Goal: Task Accomplishment & Management: Complete application form

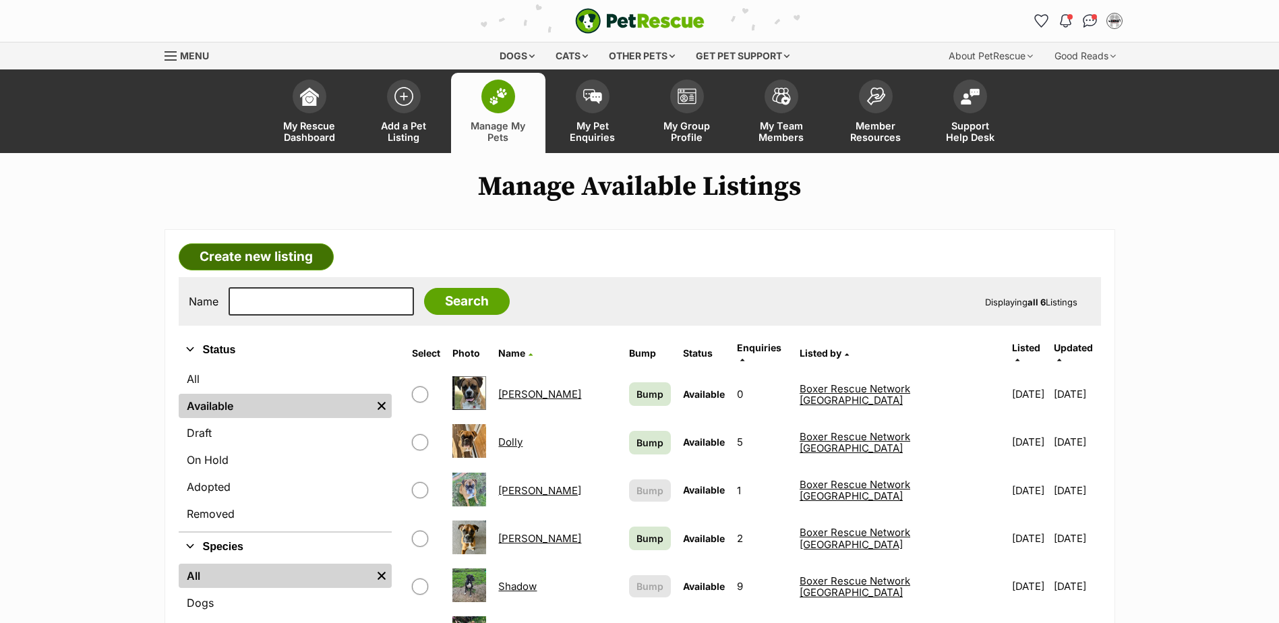
click at [245, 253] on link "Create new listing" at bounding box center [256, 256] width 155 height 27
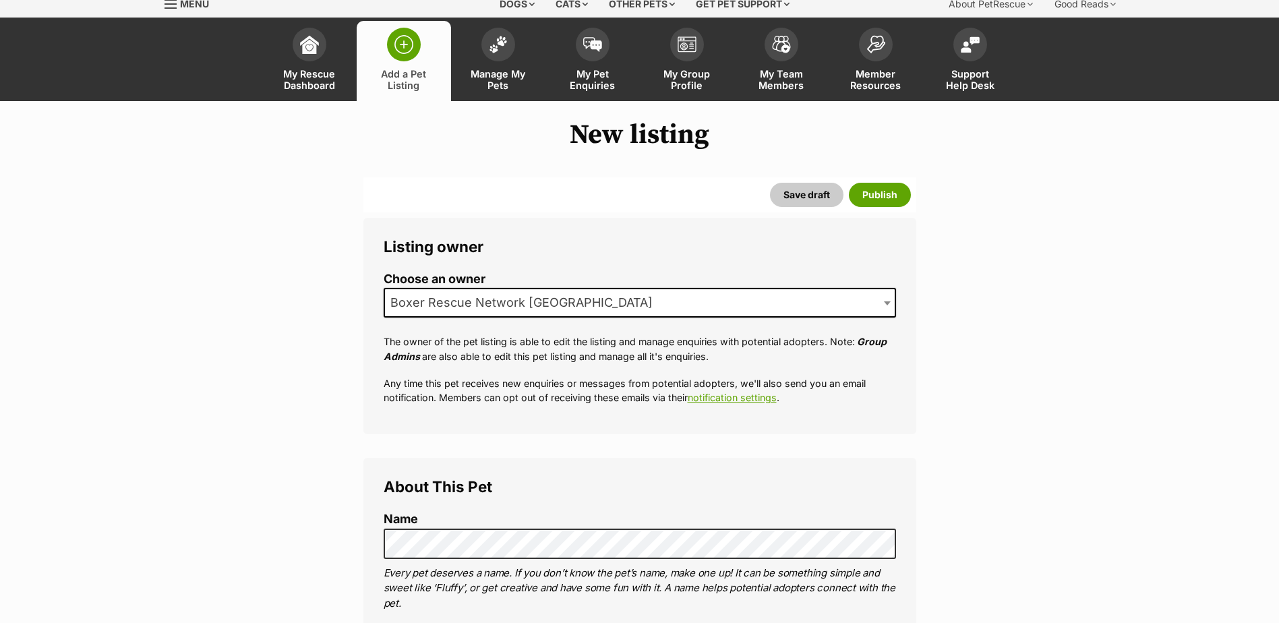
scroll to position [270, 0]
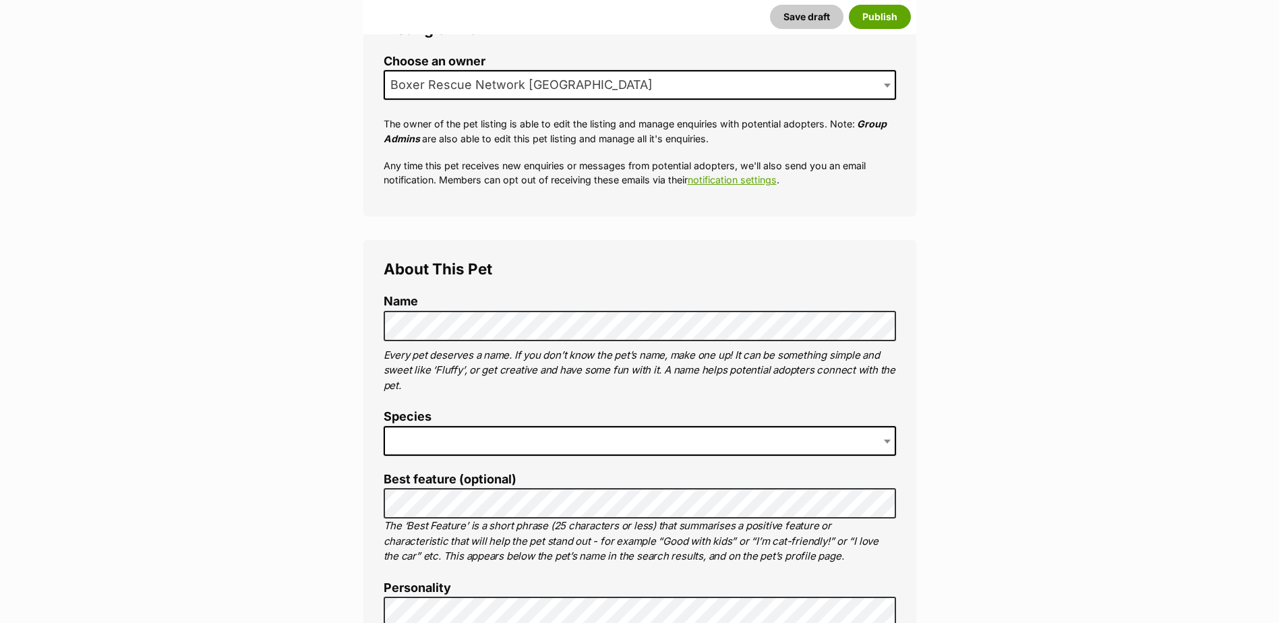
click at [434, 436] on span at bounding box center [640, 441] width 512 height 30
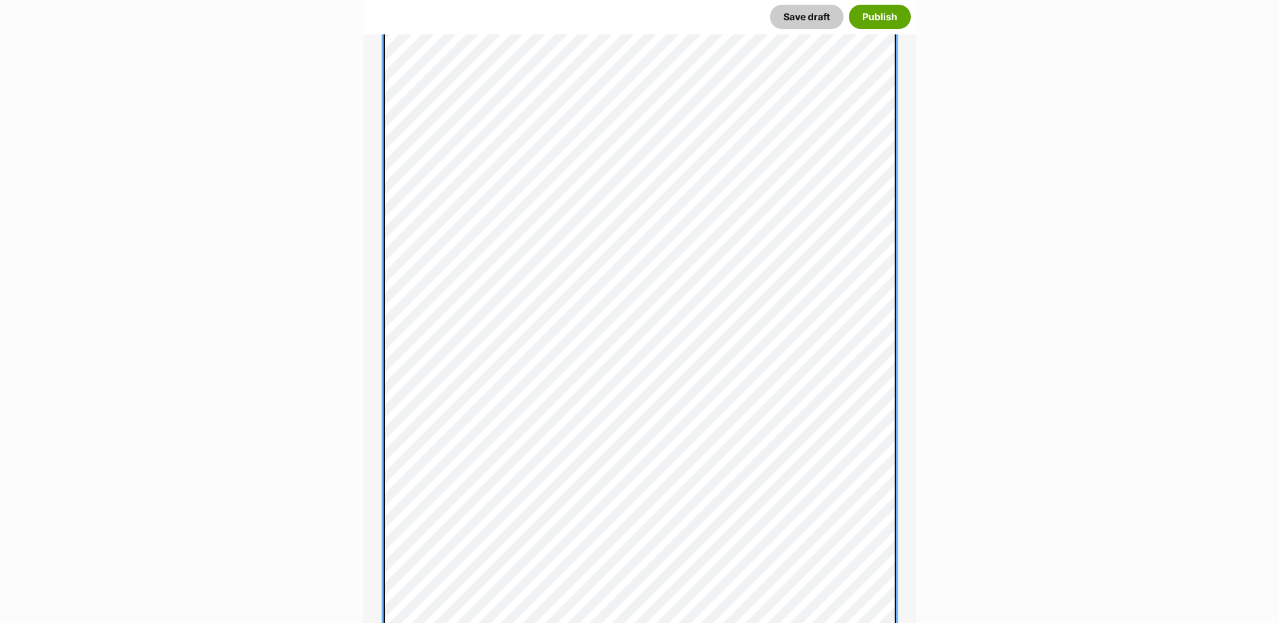
scroll to position [863, 0]
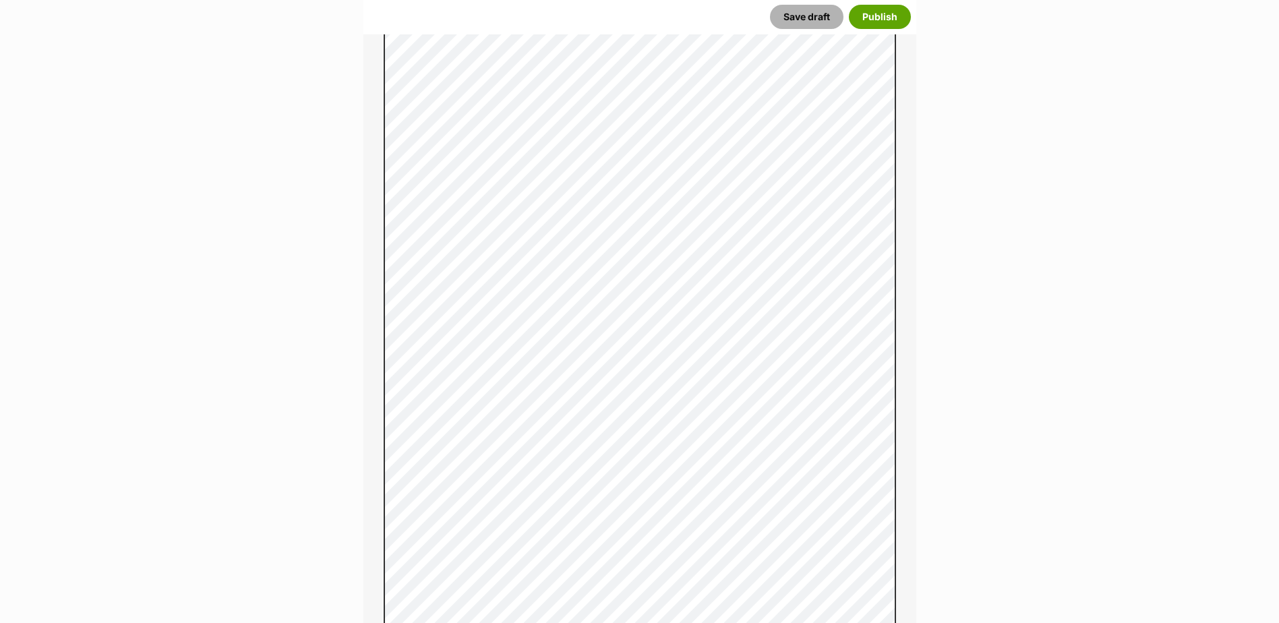
click at [800, 18] on button "Save draft" at bounding box center [806, 17] width 73 height 24
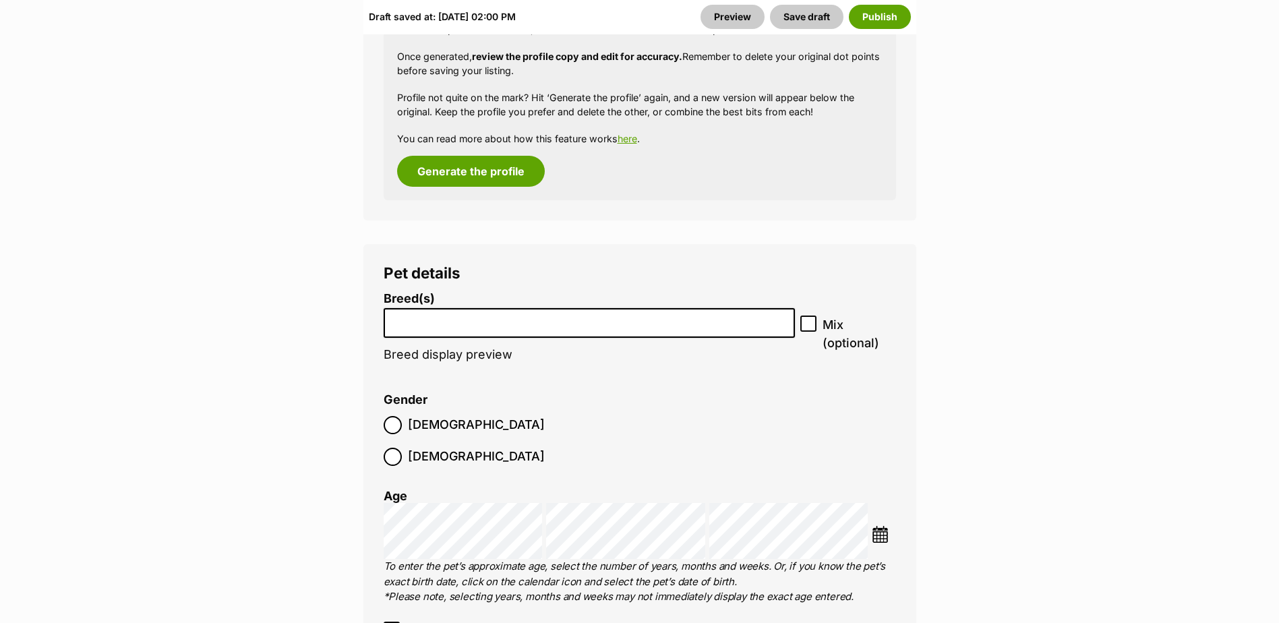
scroll to position [2090, 0]
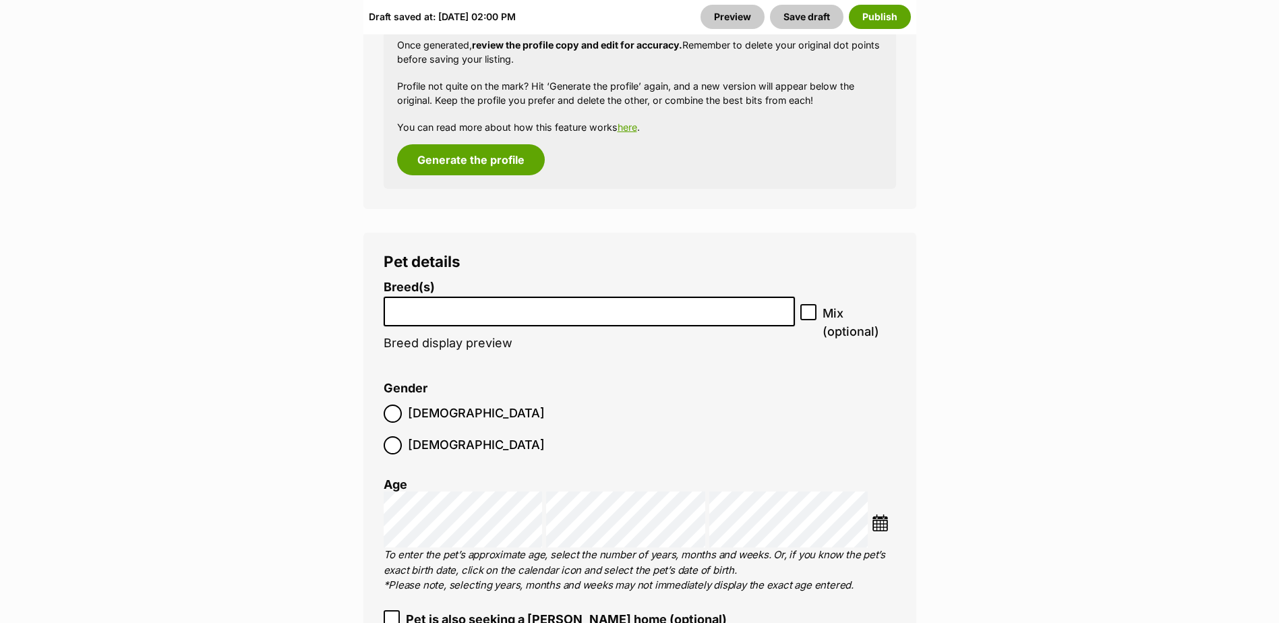
click at [416, 312] on input "search" at bounding box center [589, 308] width 403 height 14
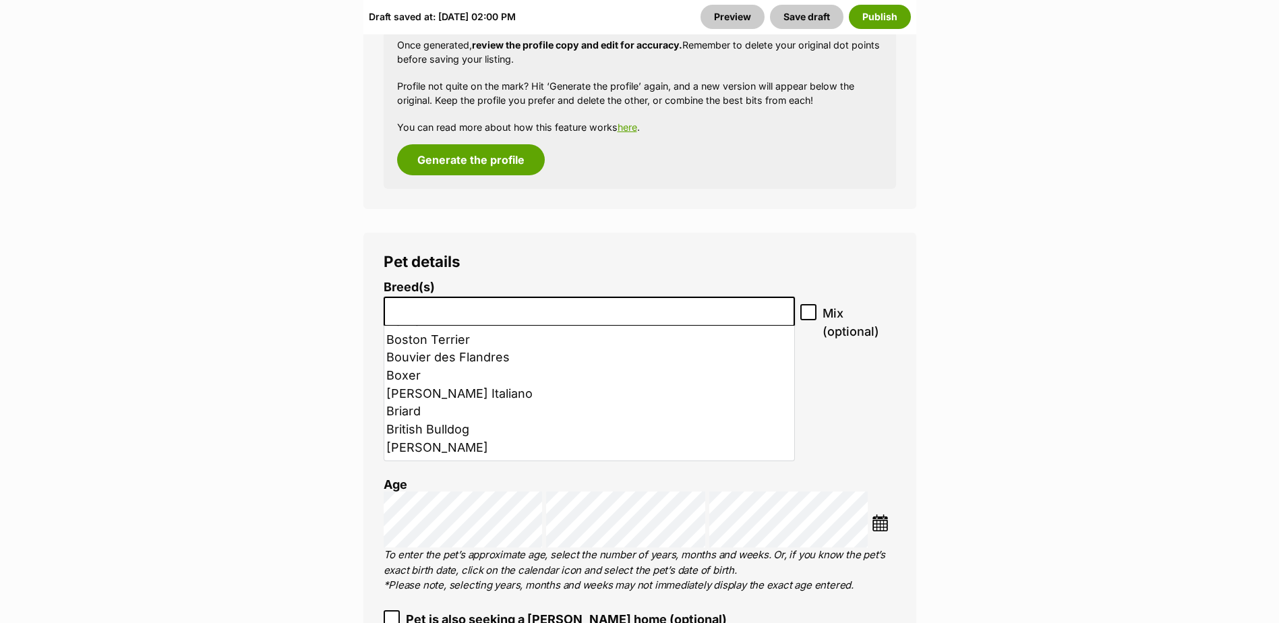
scroll to position [876, 0]
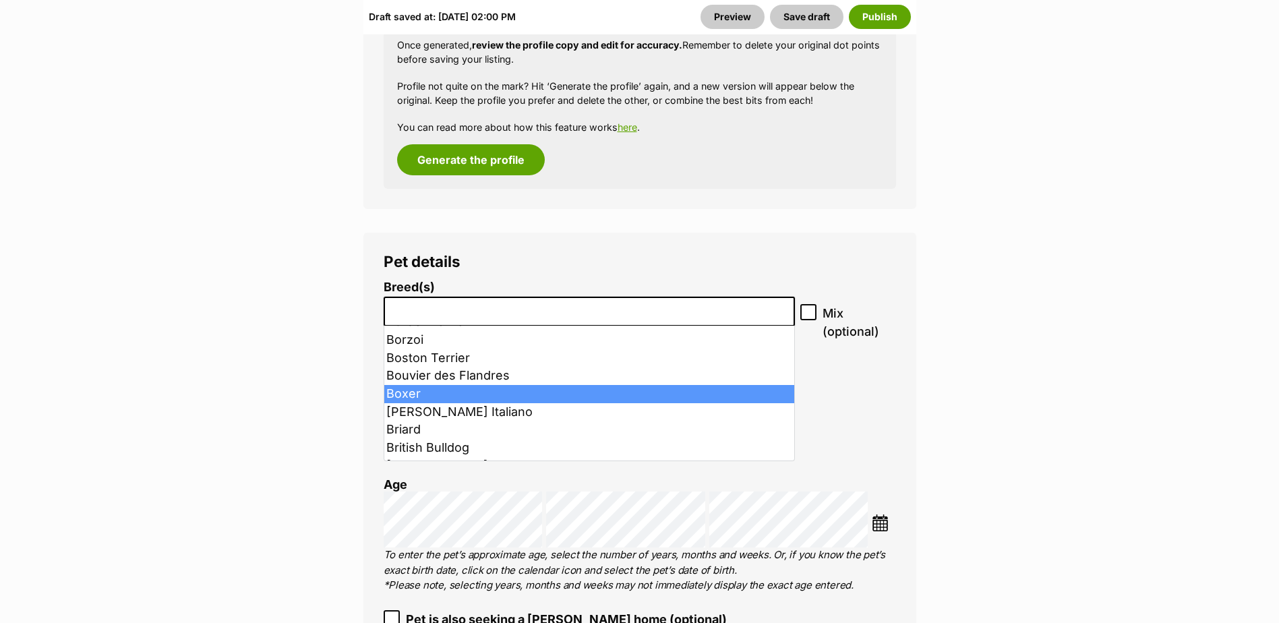
select select "42"
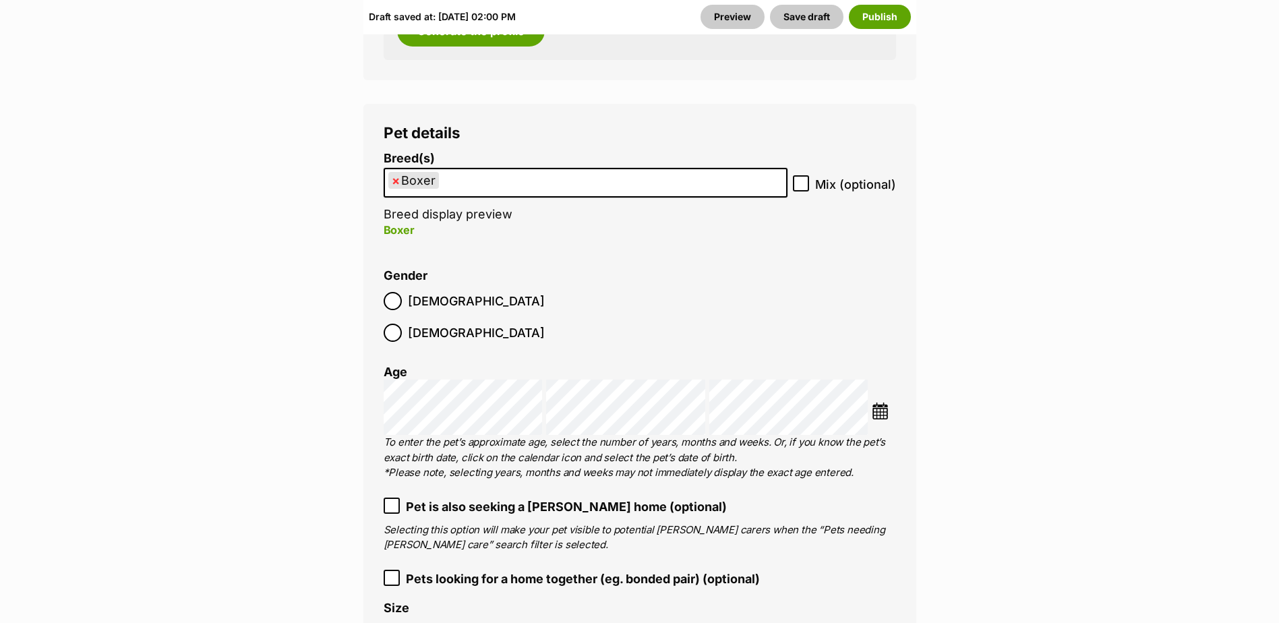
scroll to position [2225, 0]
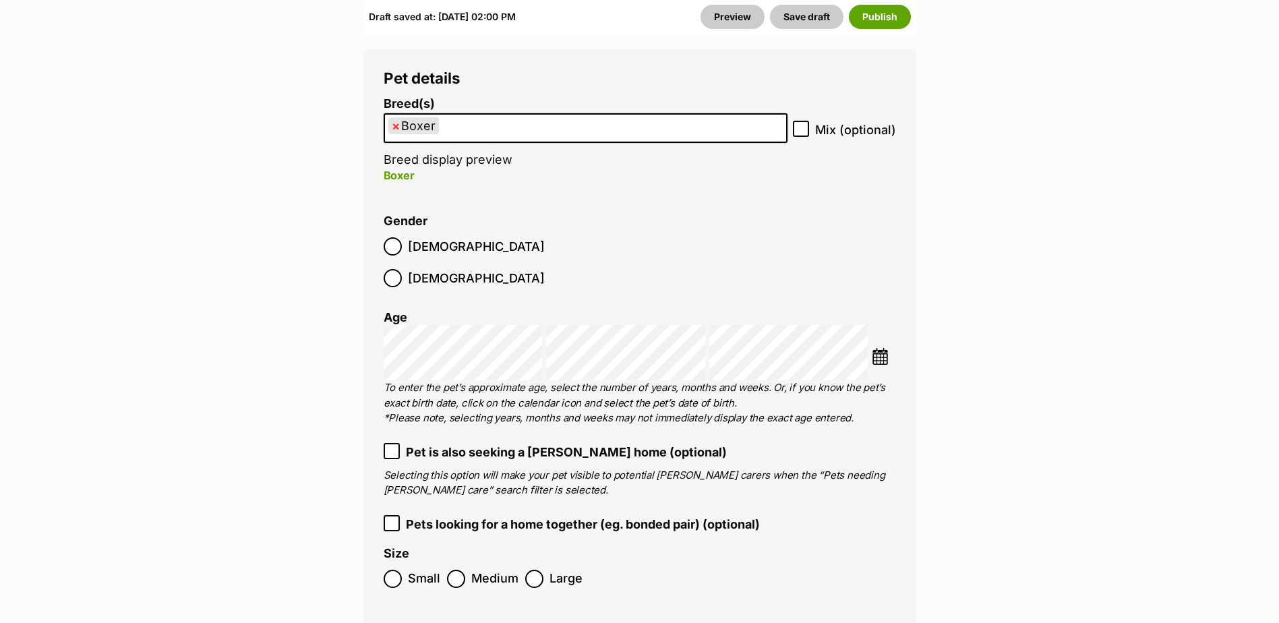
scroll to position [2360, 0]
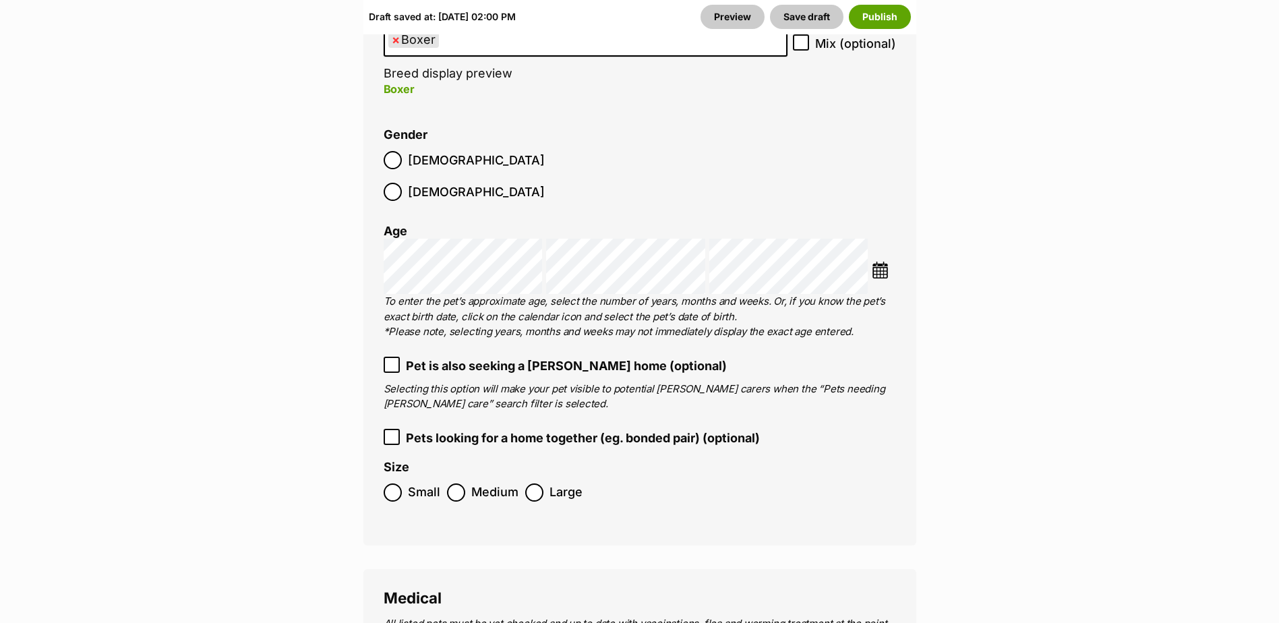
click at [393, 360] on icon at bounding box center [391, 364] width 9 height 9
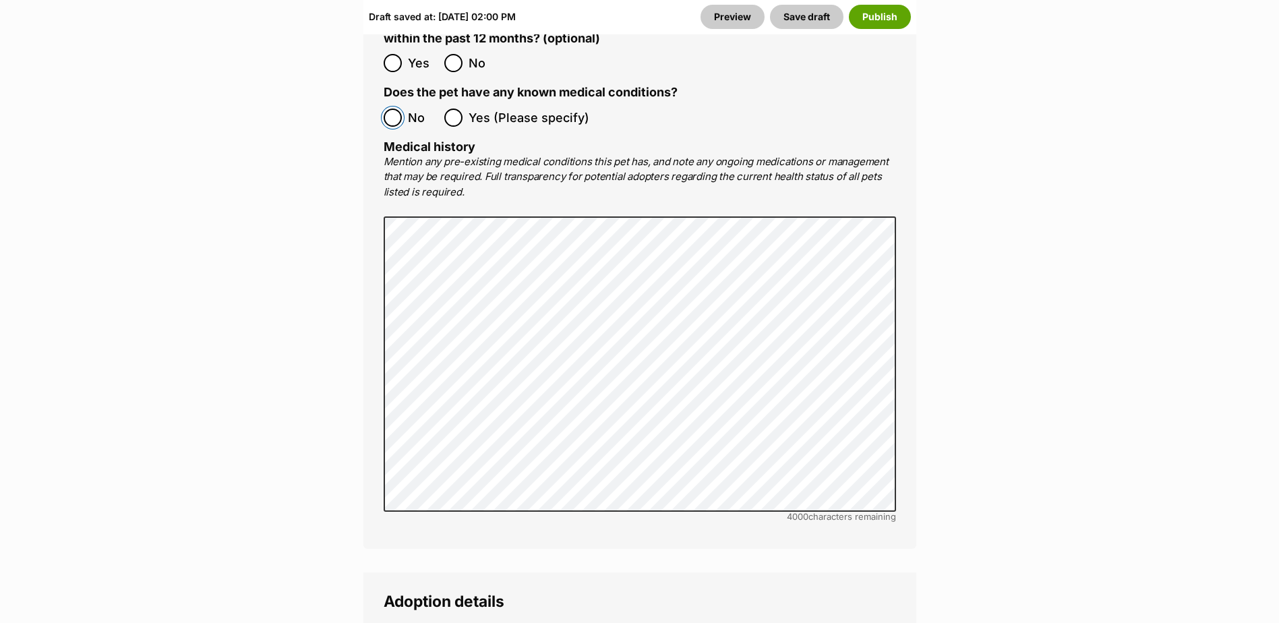
scroll to position [3506, 0]
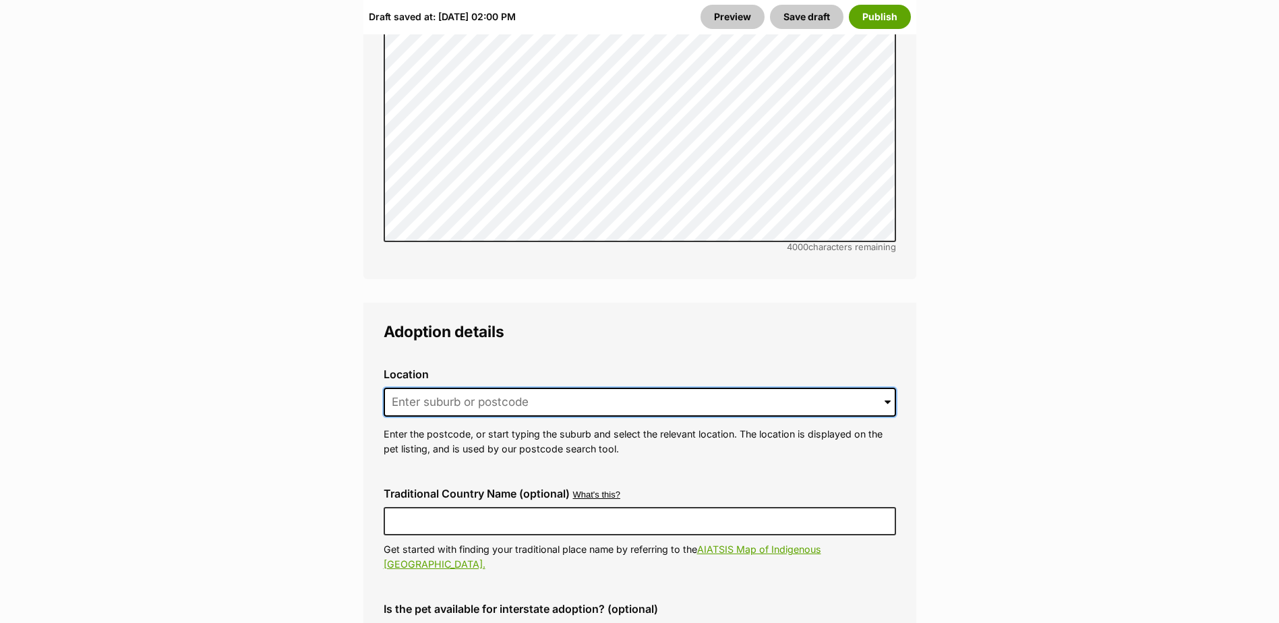
click at [434, 388] on input at bounding box center [640, 403] width 512 height 30
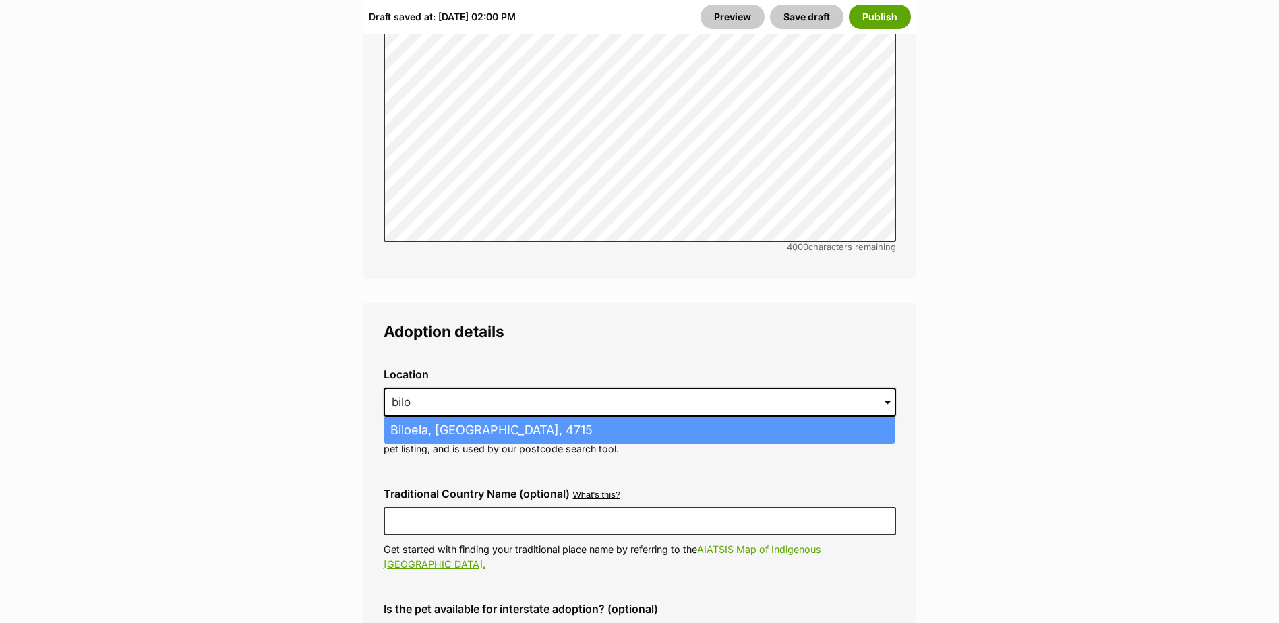
click at [441, 417] on li "Biloela, Queensland, 4715" at bounding box center [639, 430] width 510 height 26
type input "Biloela, Queensland, 4715"
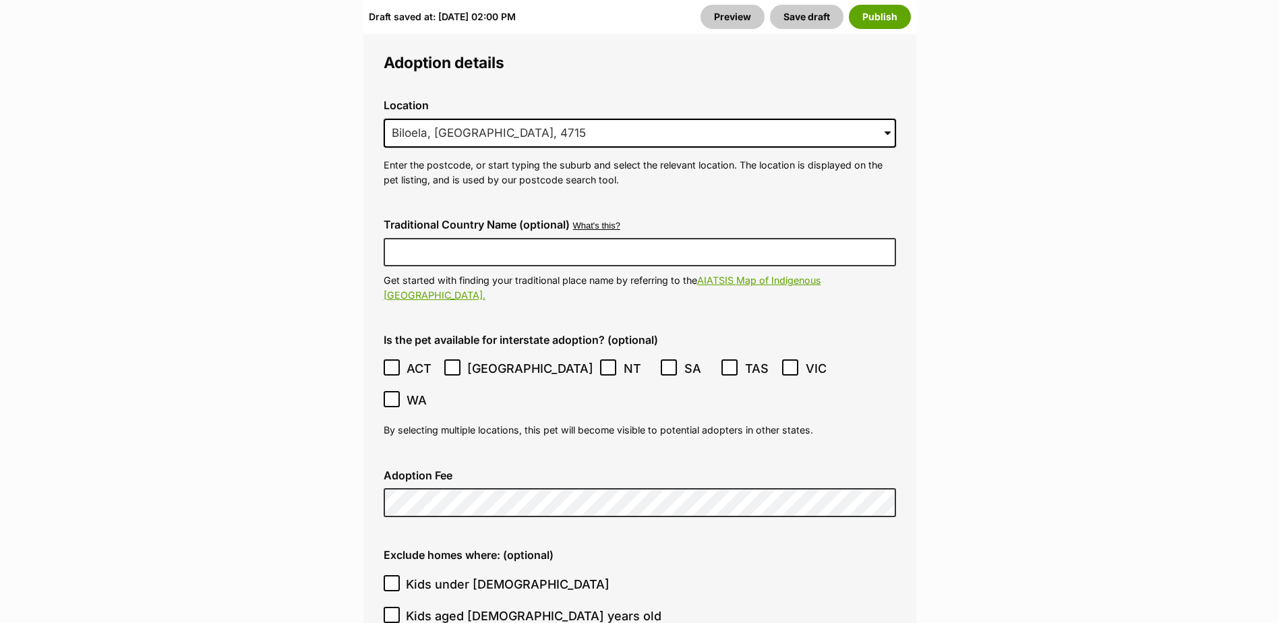
scroll to position [3776, 0]
click at [392, 362] on icon at bounding box center [391, 366] width 9 height 9
click at [453, 362] on icon at bounding box center [452, 366] width 9 height 9
click at [785, 362] on icon at bounding box center [789, 366] width 9 height 9
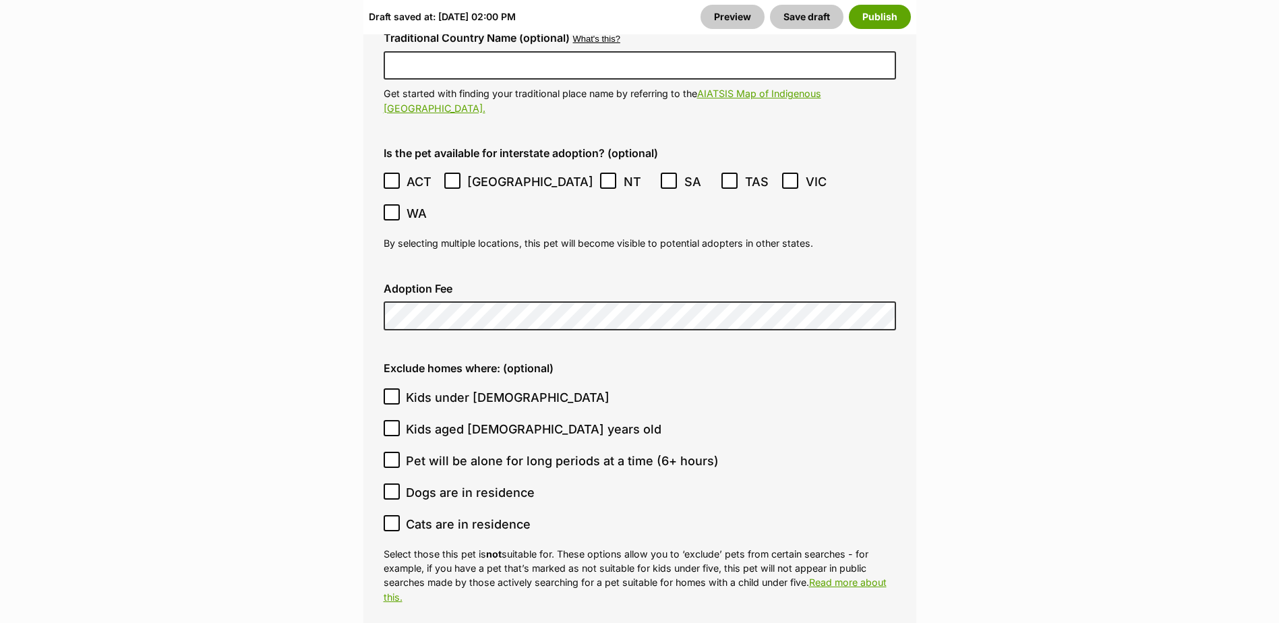
scroll to position [3978, 0]
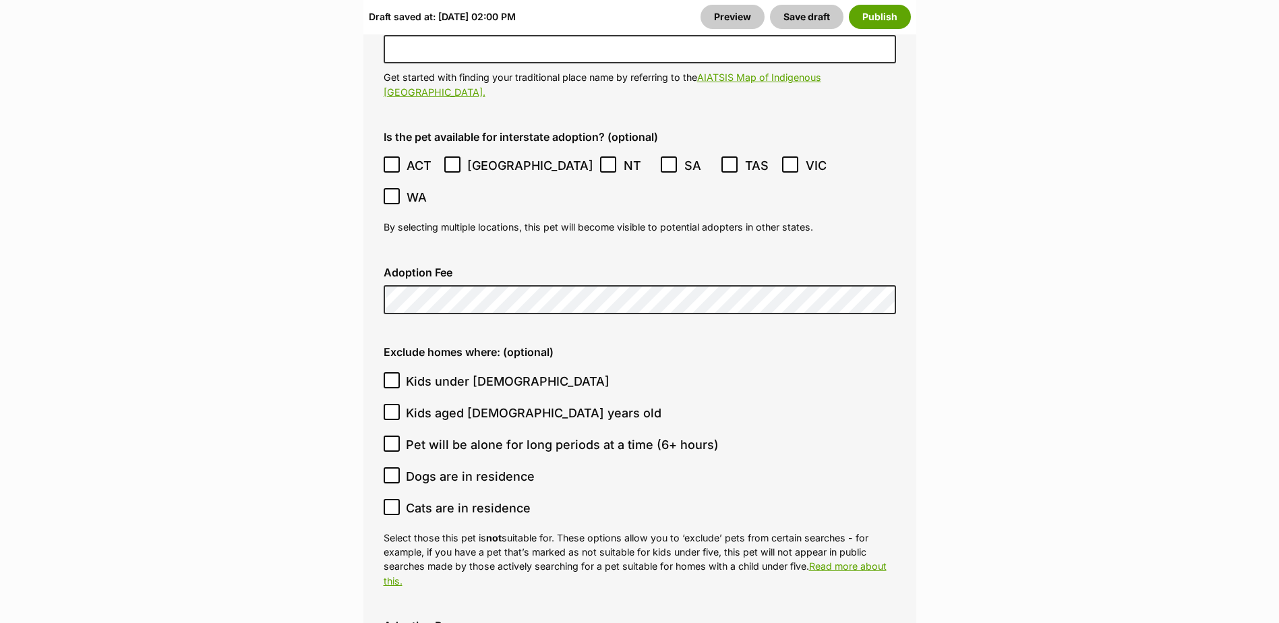
click at [392, 502] on icon at bounding box center [391, 506] width 9 height 9
click at [392, 499] on input "Cats are in residence" at bounding box center [392, 507] width 16 height 16
checkbox input "true"
click at [391, 376] on icon at bounding box center [391, 380] width 9 height 9
click at [391, 372] on input "Kids under 5 years old" at bounding box center [392, 380] width 16 height 16
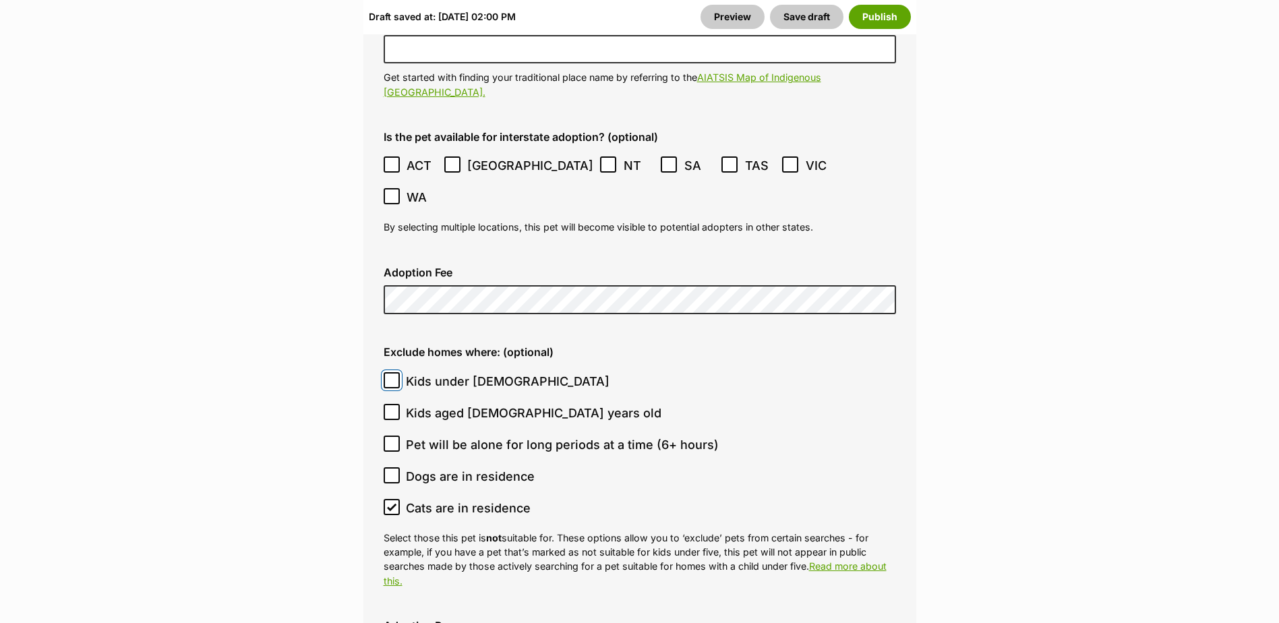
checkbox input "true"
click at [392, 407] on icon at bounding box center [391, 411] width 9 height 9
click at [392, 404] on input "Kids aged 6-12 years old" at bounding box center [392, 412] width 16 height 16
checkbox input "true"
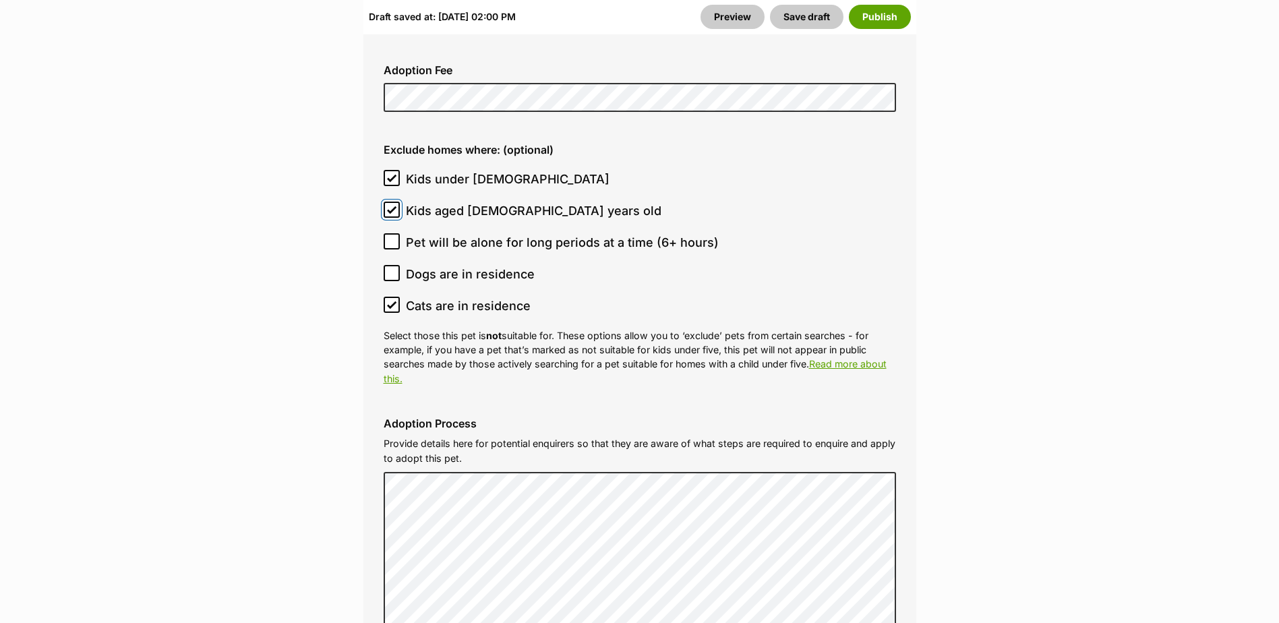
scroll to position [4113, 0]
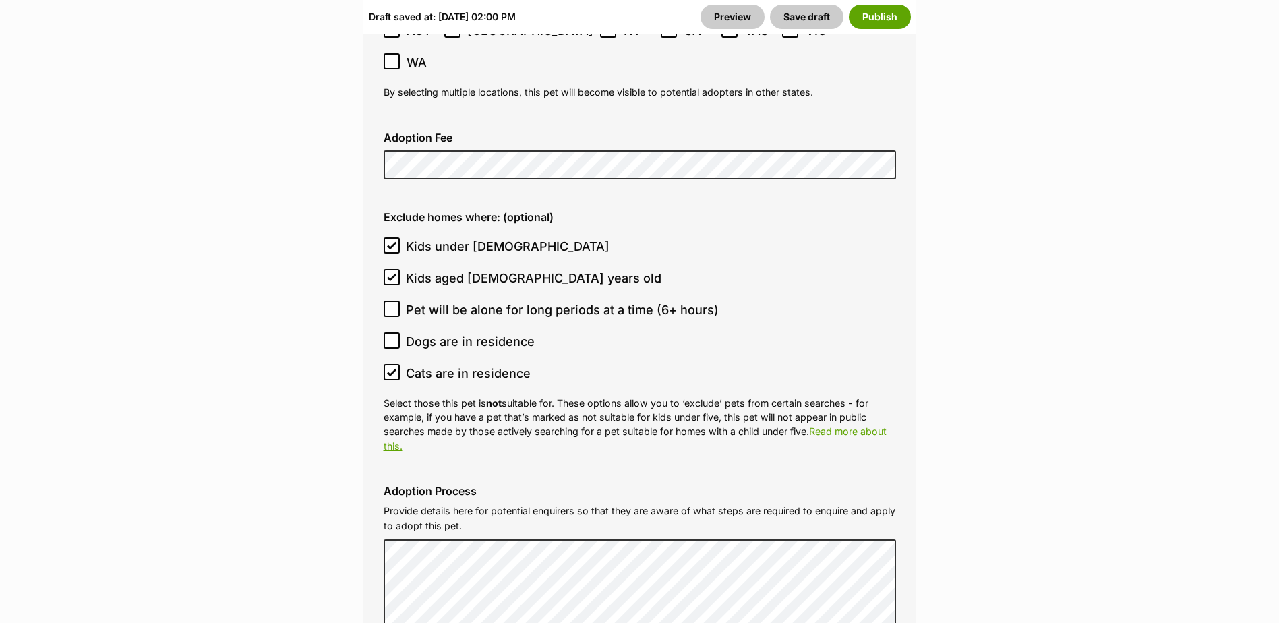
click at [394, 241] on icon at bounding box center [391, 245] width 9 height 9
click at [394, 237] on input "Kids under 5 years old" at bounding box center [392, 245] width 16 height 16
checkbox input "false"
click at [388, 274] on icon at bounding box center [392, 277] width 8 height 6
click at [388, 269] on input "Kids aged 6-12 years old" at bounding box center [392, 277] width 16 height 16
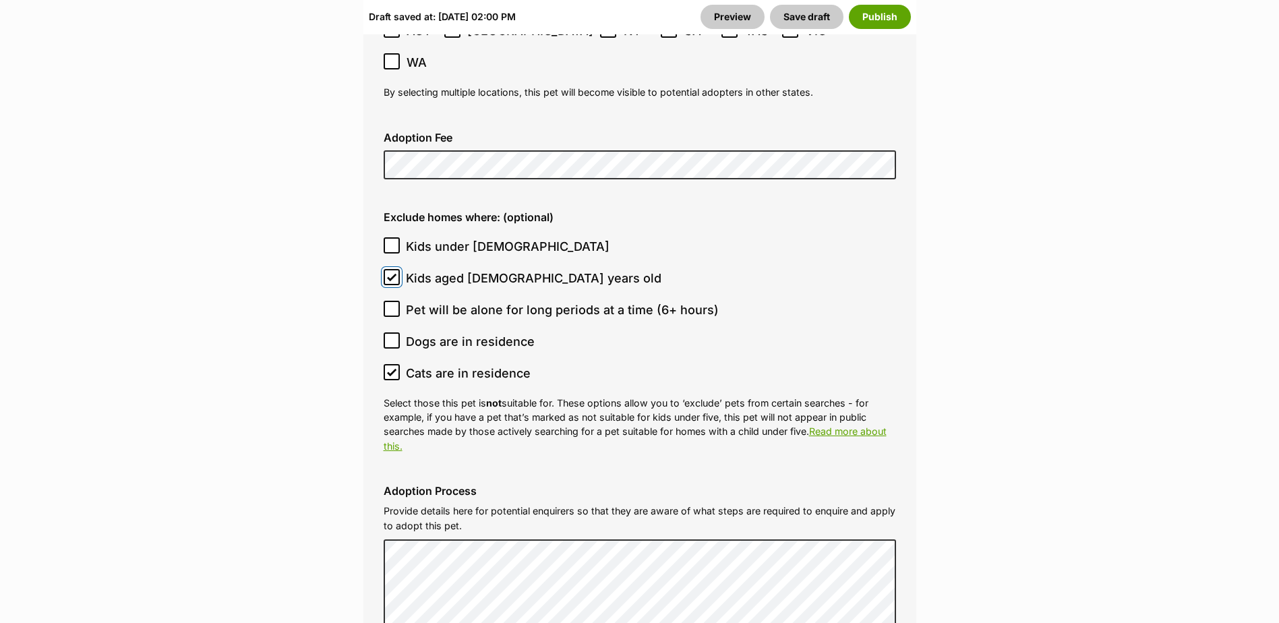
checkbox input "false"
click at [393, 241] on icon at bounding box center [391, 245] width 9 height 9
click at [393, 237] on input "Kids under 5 years old" at bounding box center [392, 245] width 16 height 16
checkbox input "true"
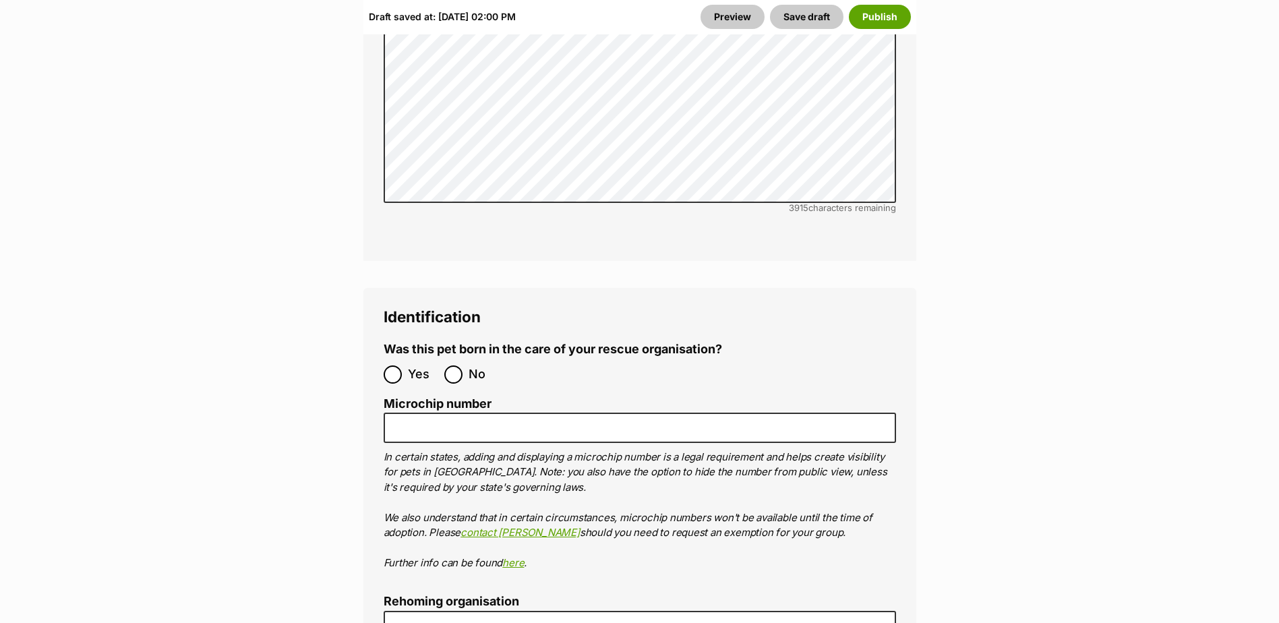
scroll to position [4787, 0]
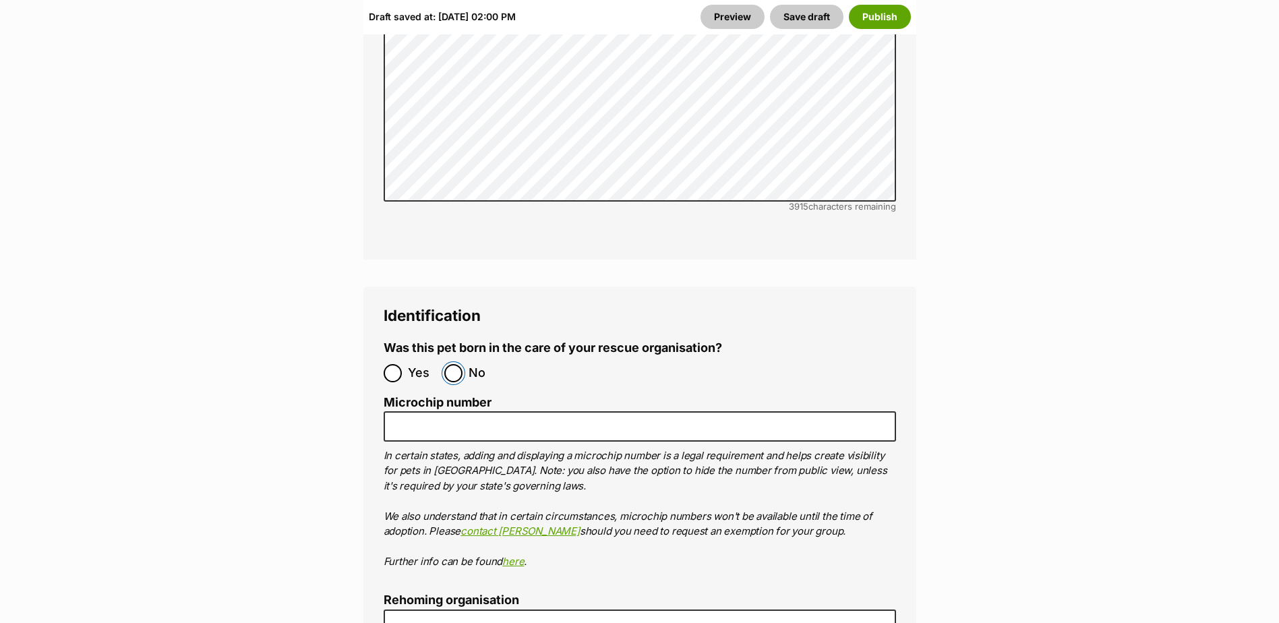
click at [460, 364] on input "No" at bounding box center [453, 373] width 18 height 18
radio input "true"
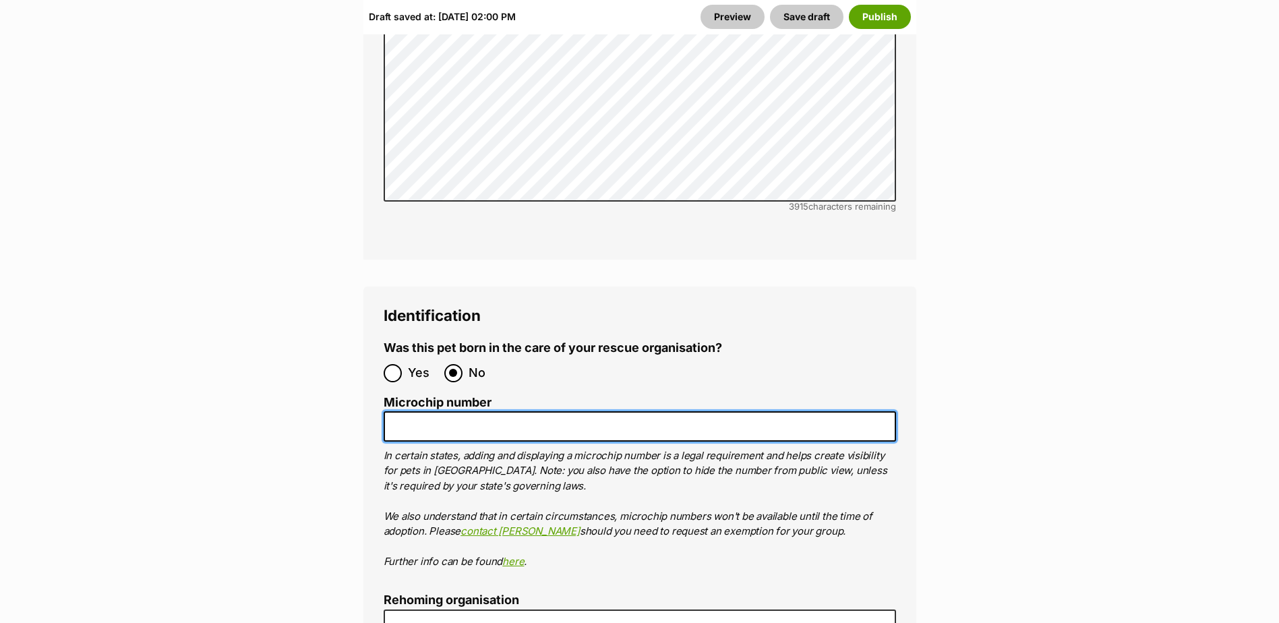
click at [465, 411] on input "Microchip number" at bounding box center [640, 426] width 512 height 30
type input "953010100481655"
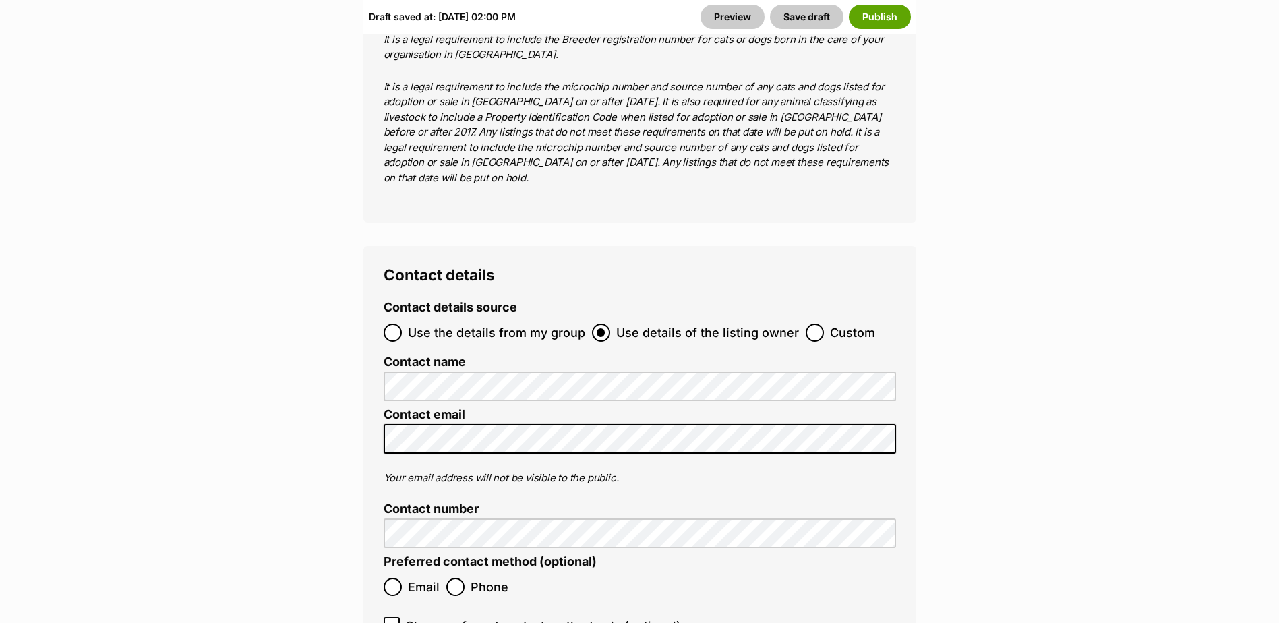
scroll to position [5866, 0]
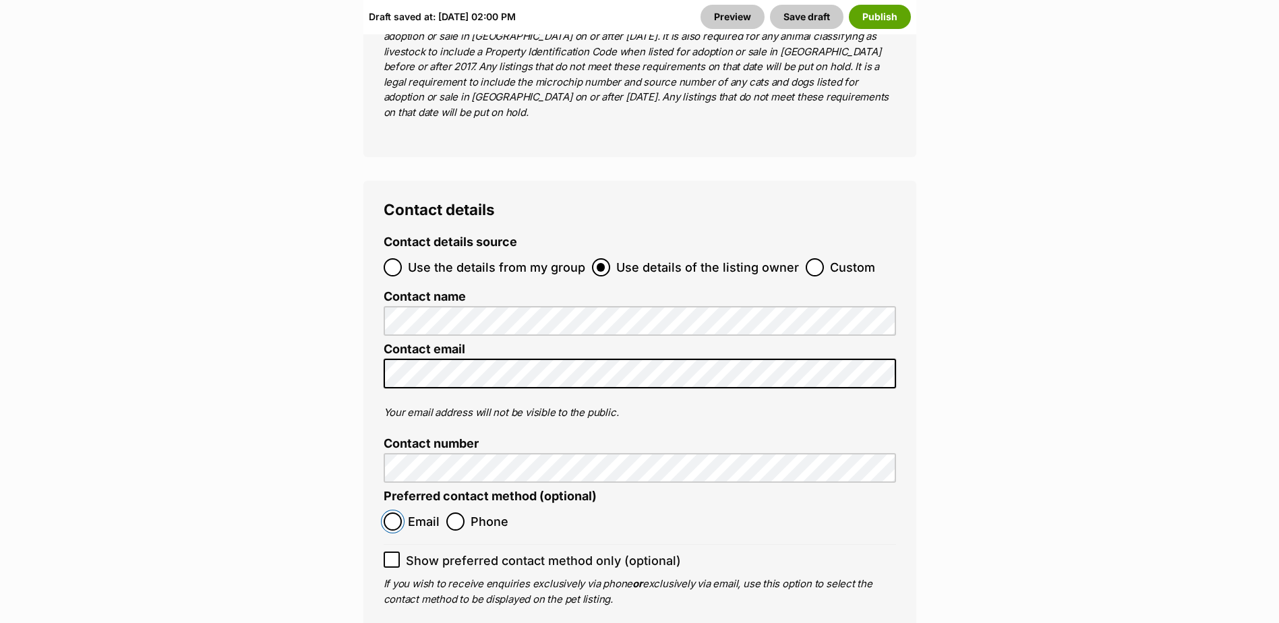
click at [392, 512] on input "Email" at bounding box center [393, 521] width 18 height 18
radio input "true"
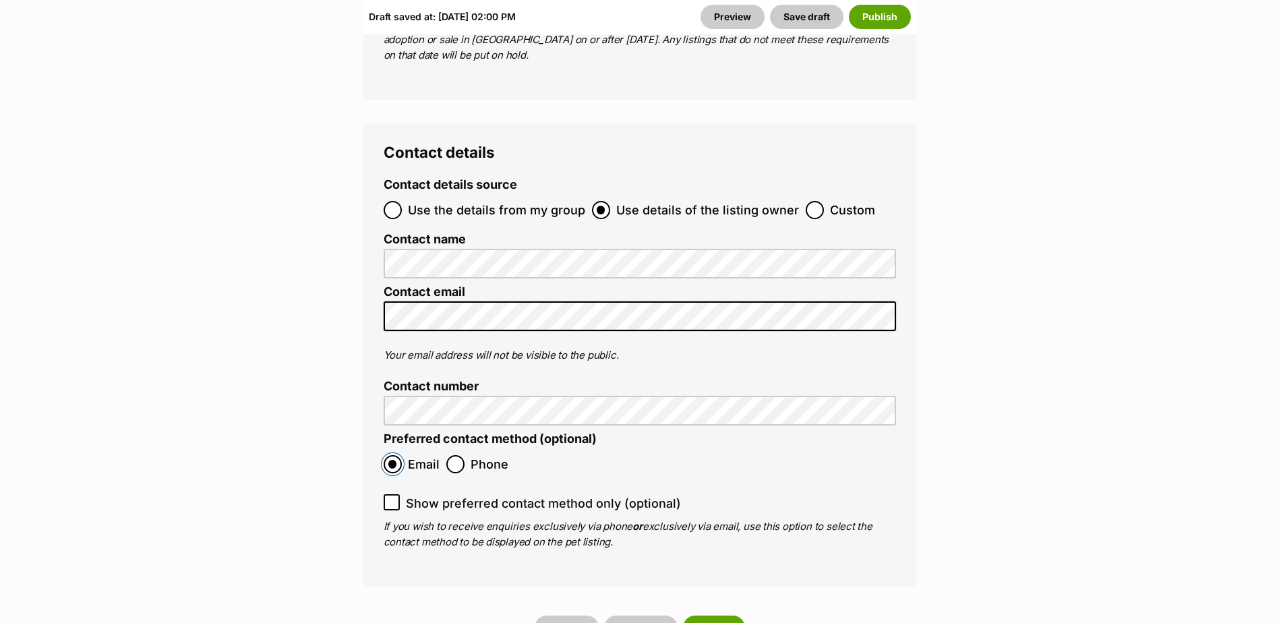
scroll to position [6001, 0]
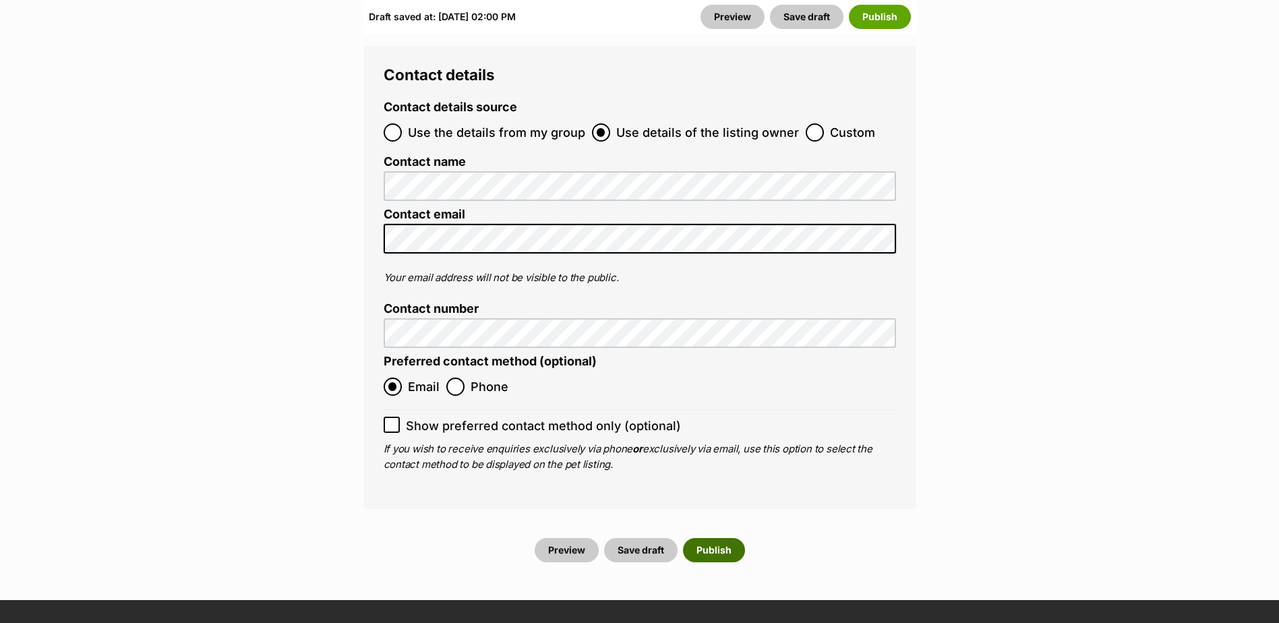
click at [719, 538] on button "Publish" at bounding box center [714, 550] width 62 height 24
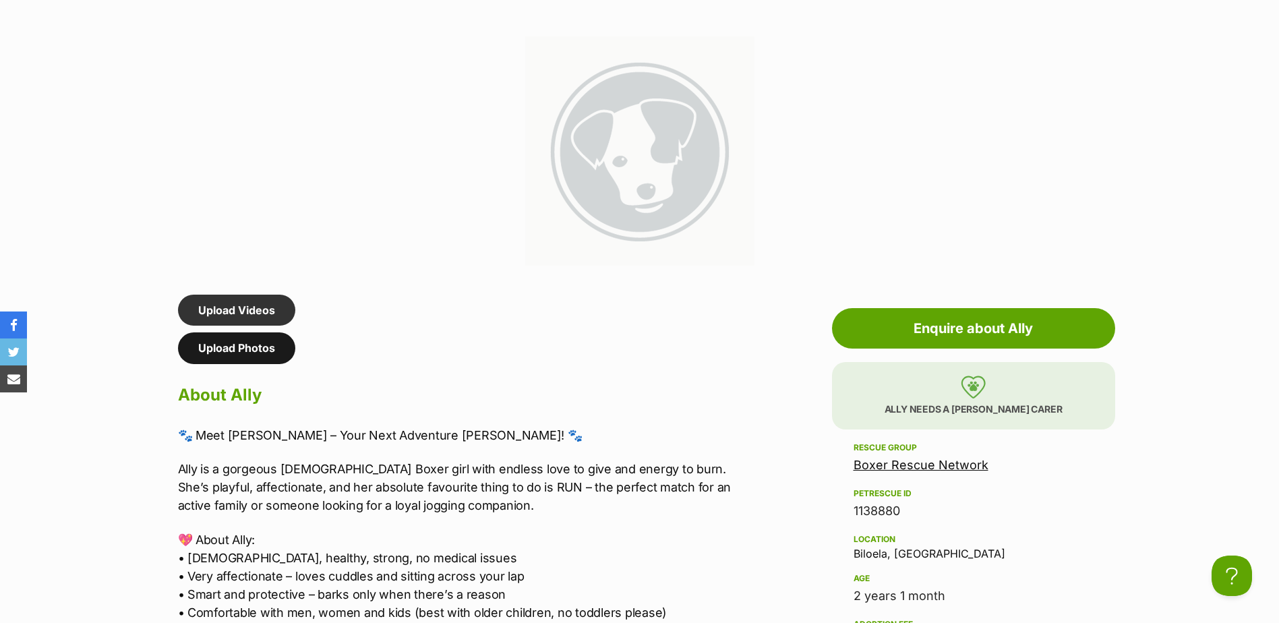
click at [217, 351] on link "Upload Photos" at bounding box center [236, 347] width 117 height 31
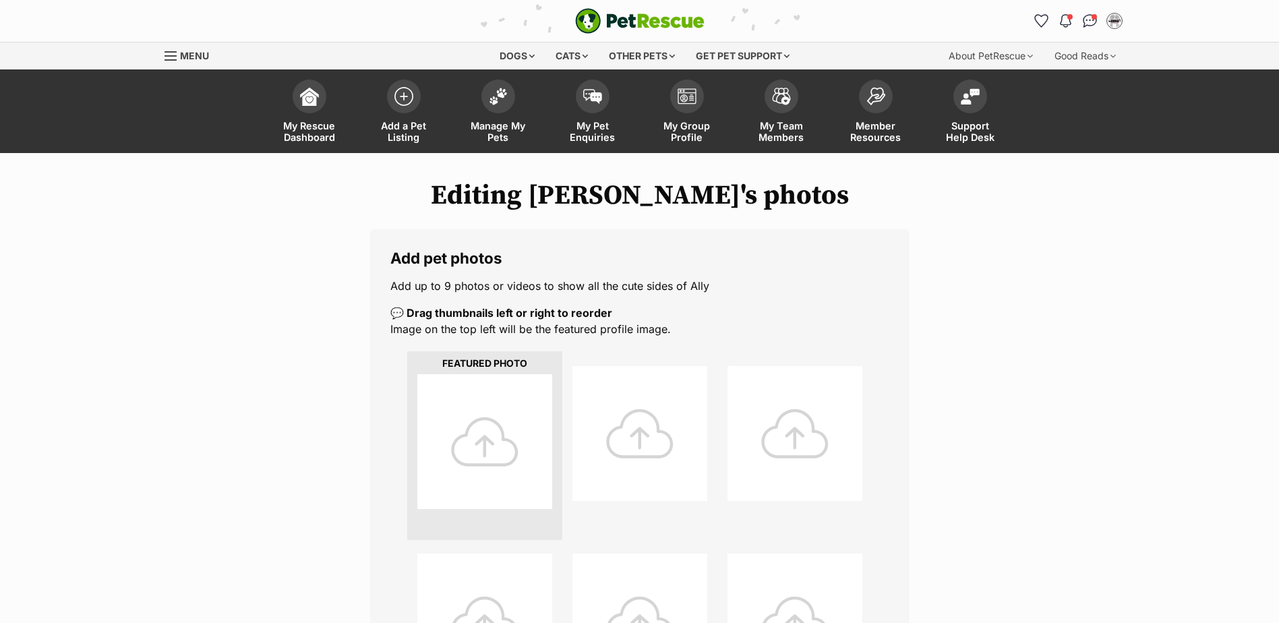
click at [480, 443] on div at bounding box center [484, 441] width 135 height 135
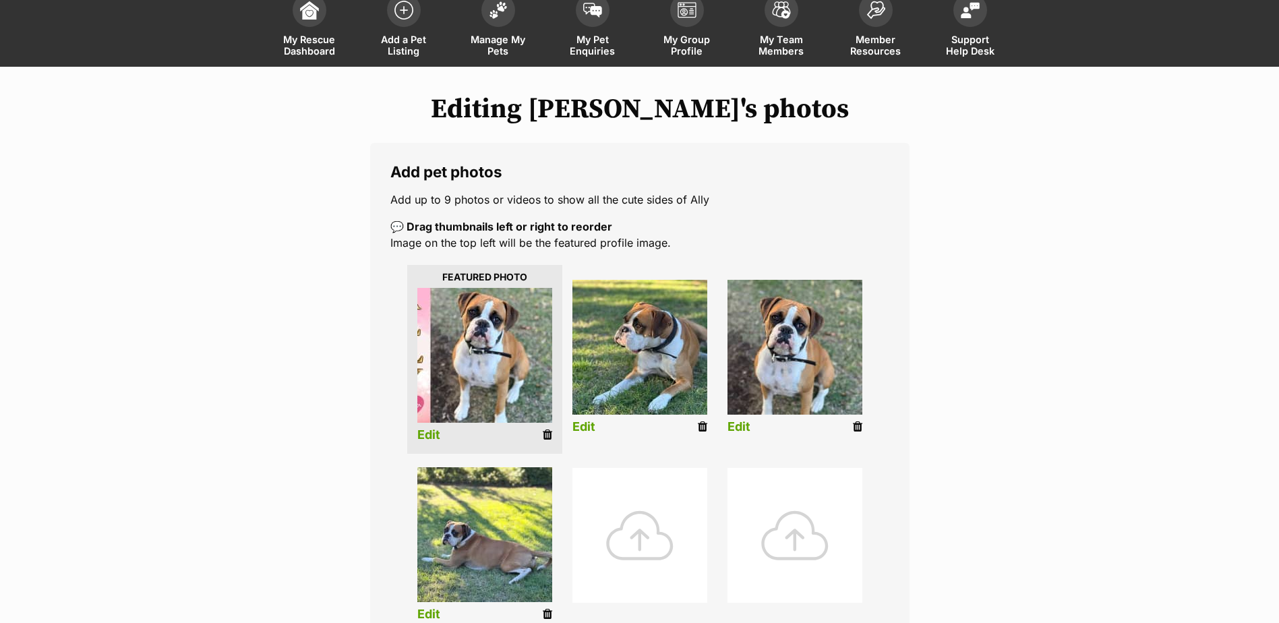
scroll to position [67, 0]
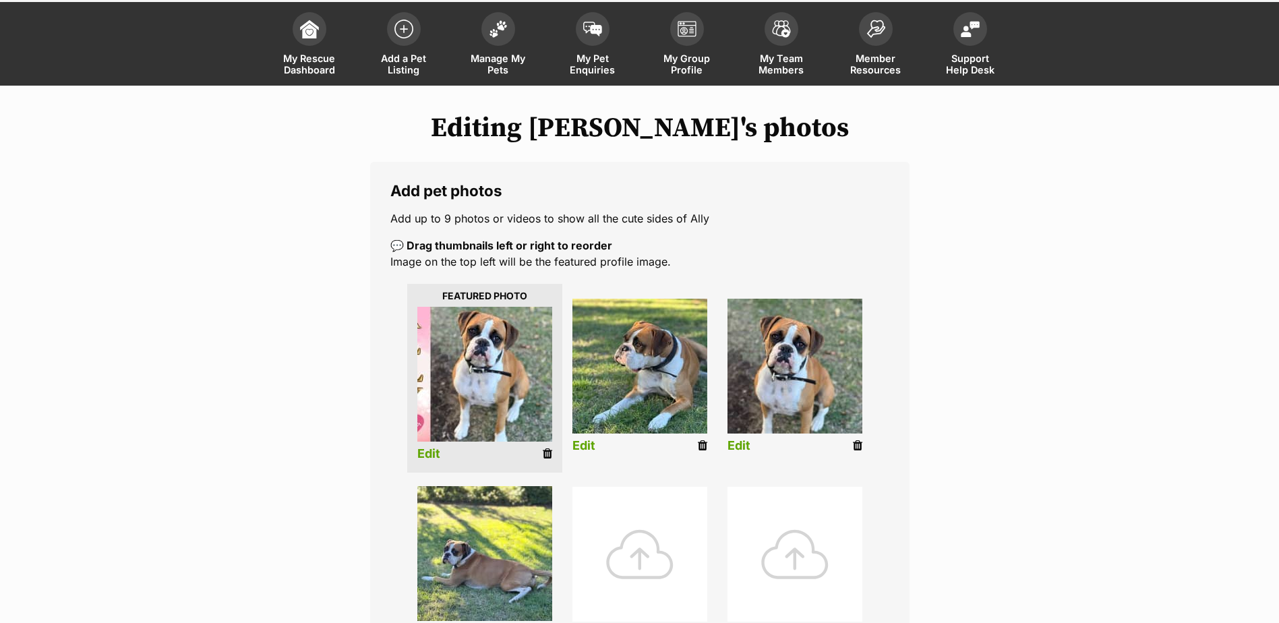
click at [427, 456] on link "Edit" at bounding box center [428, 454] width 23 height 14
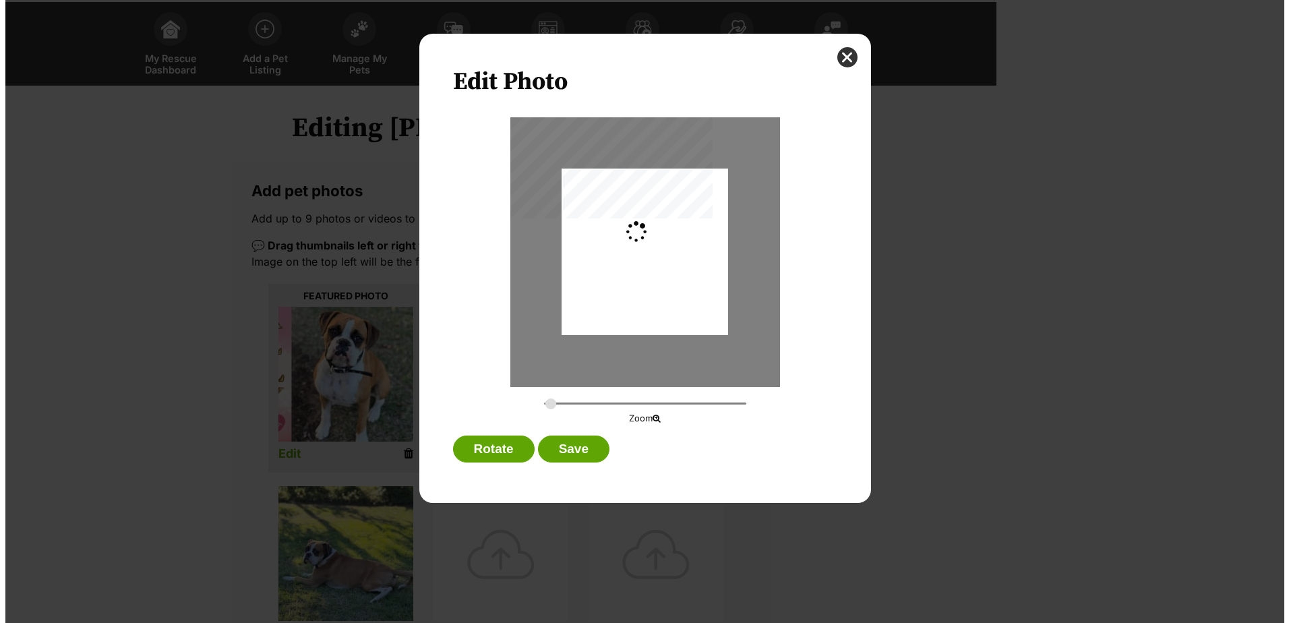
scroll to position [0, 0]
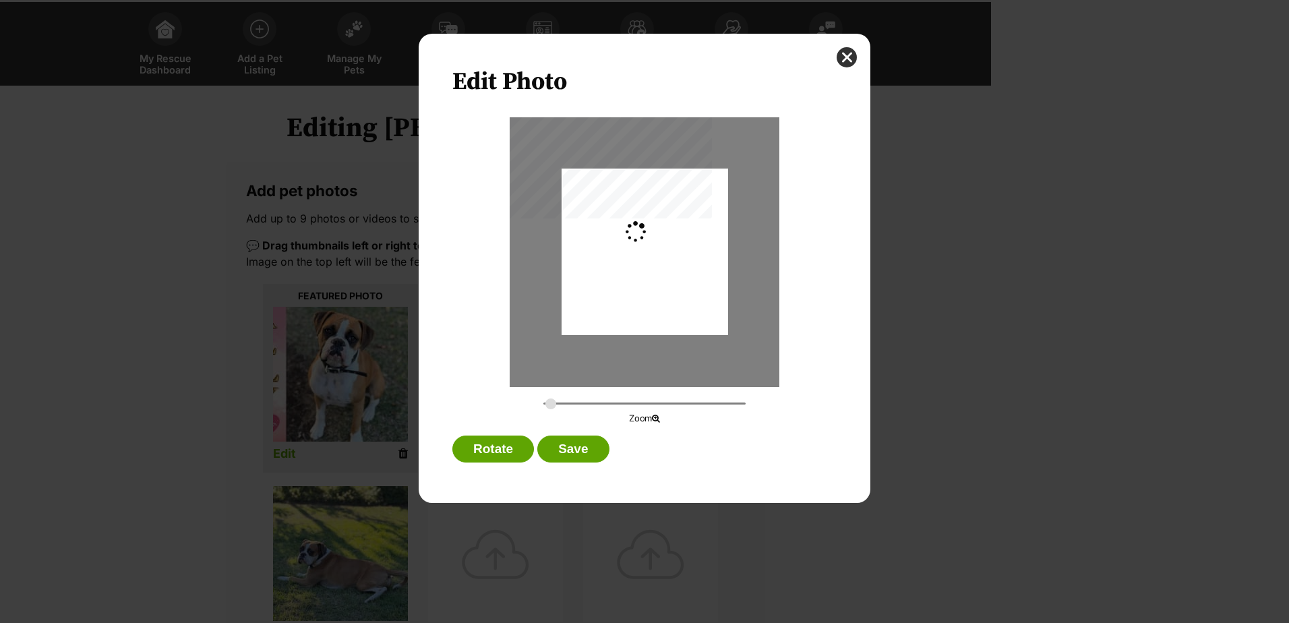
type input "0.3276"
drag, startPoint x: 562, startPoint y: 306, endPoint x: 572, endPoint y: 313, distance: 12.2
click at [572, 313] on div "Dialog Window - Close (Press escape to close)" at bounding box center [657, 252] width 199 height 167
click at [576, 450] on button "Save" at bounding box center [572, 449] width 71 height 27
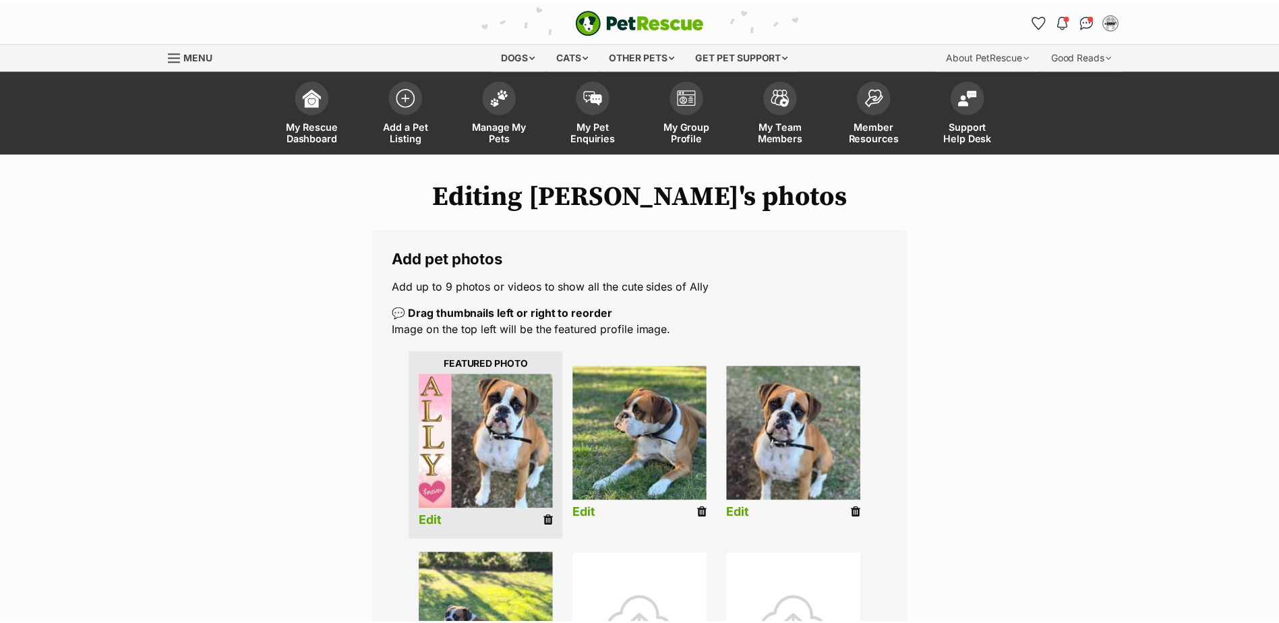
scroll to position [67, 0]
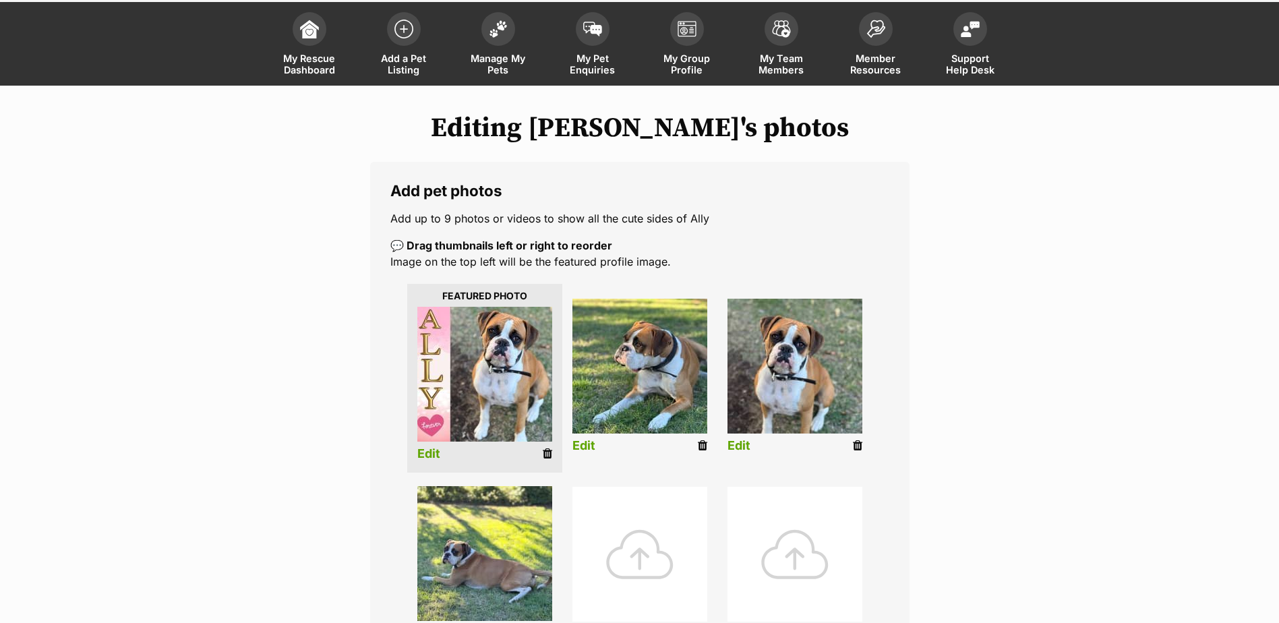
click at [584, 445] on link "Edit" at bounding box center [583, 446] width 23 height 14
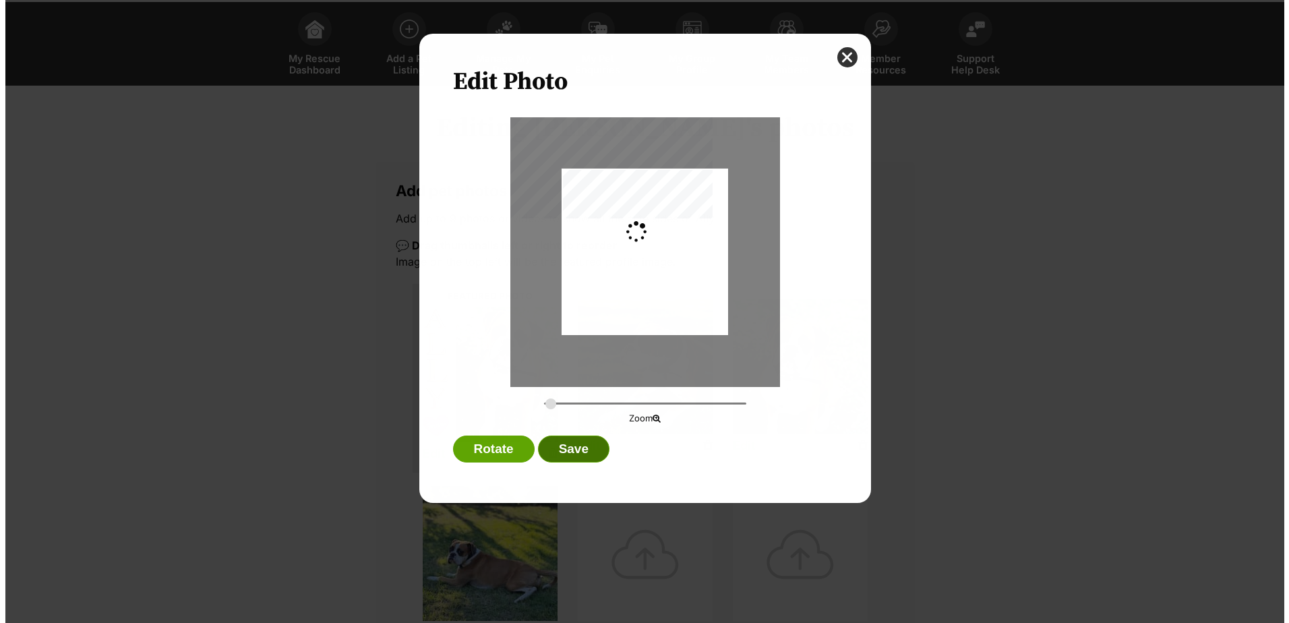
scroll to position [0, 0]
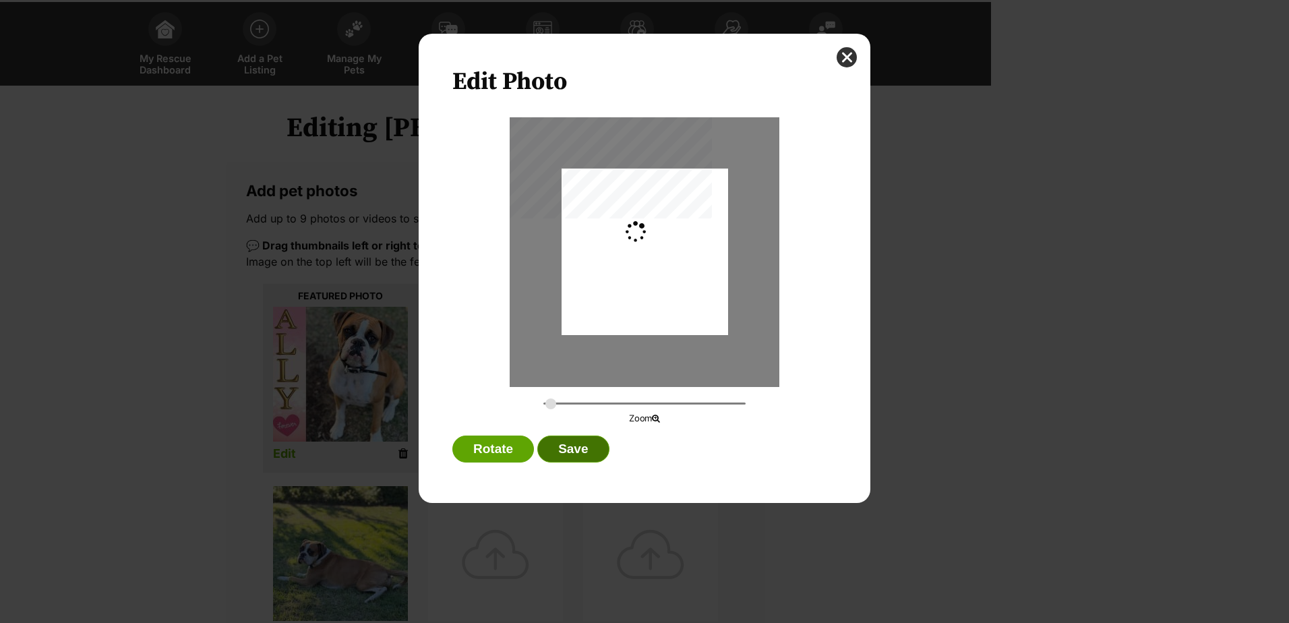
type input "0.2744"
click at [842, 59] on button "close" at bounding box center [847, 57] width 20 height 20
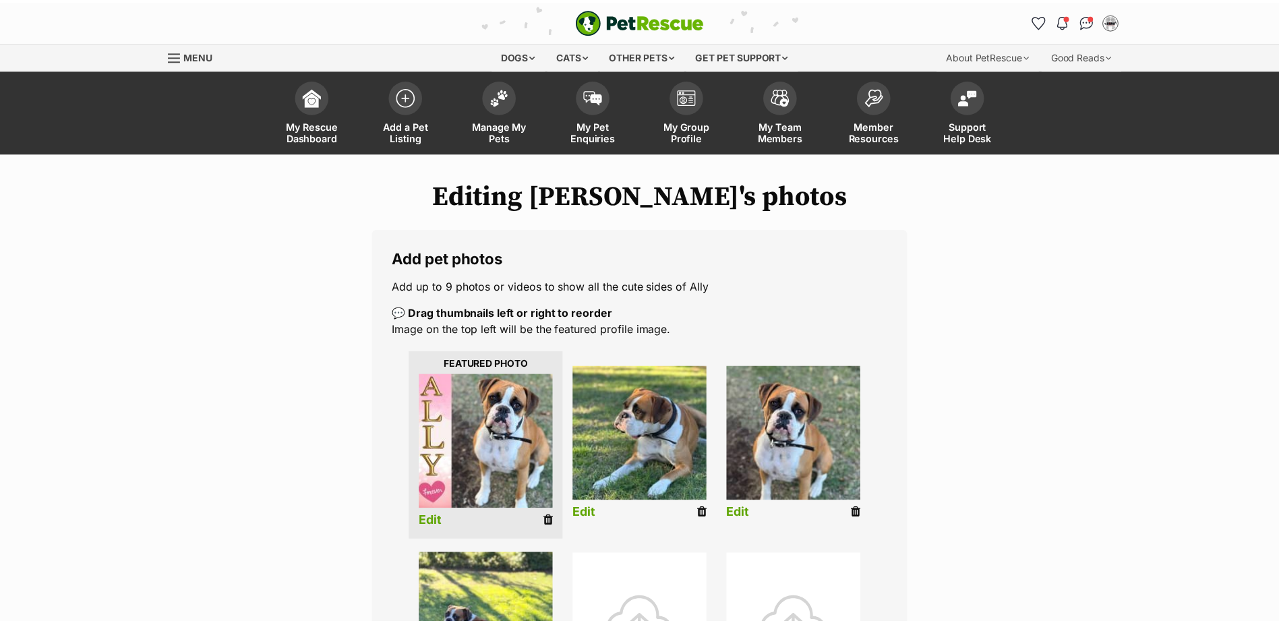
scroll to position [67, 0]
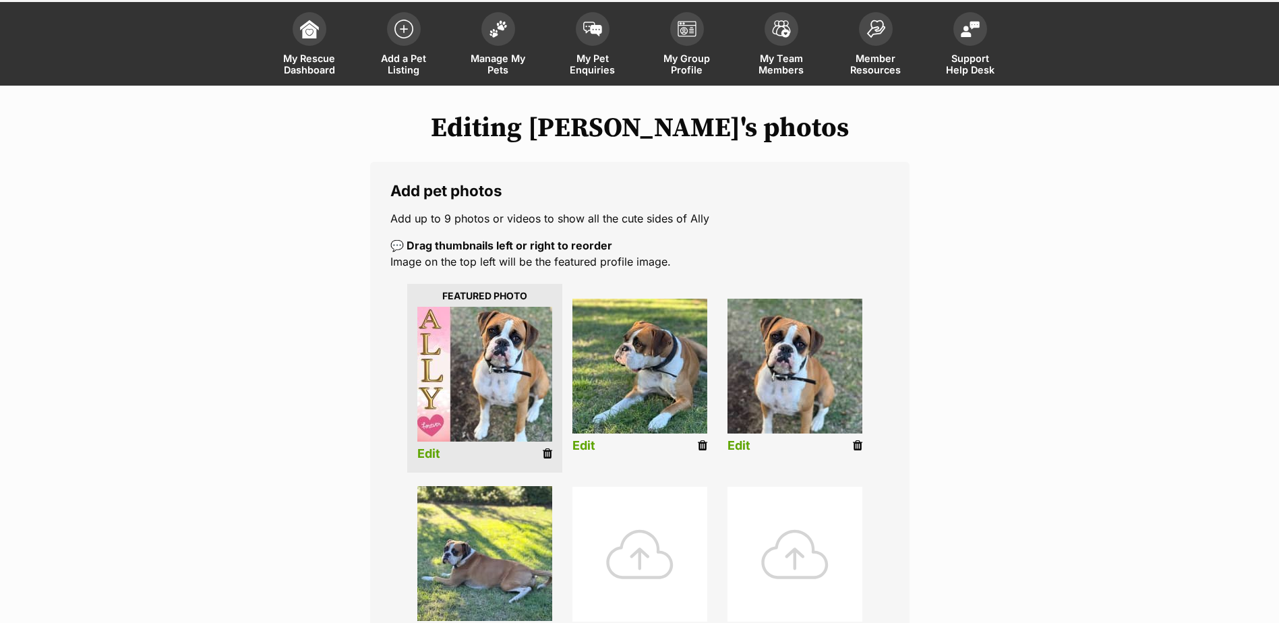
click at [738, 446] on link "Edit" at bounding box center [738, 446] width 23 height 14
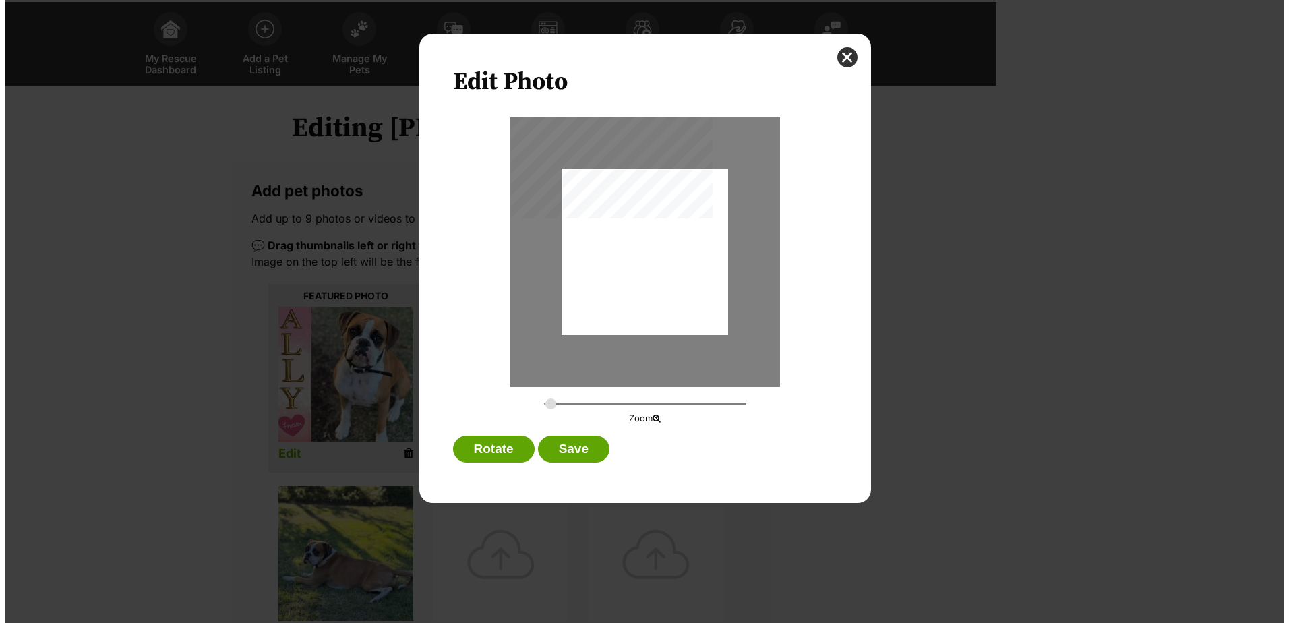
scroll to position [0, 0]
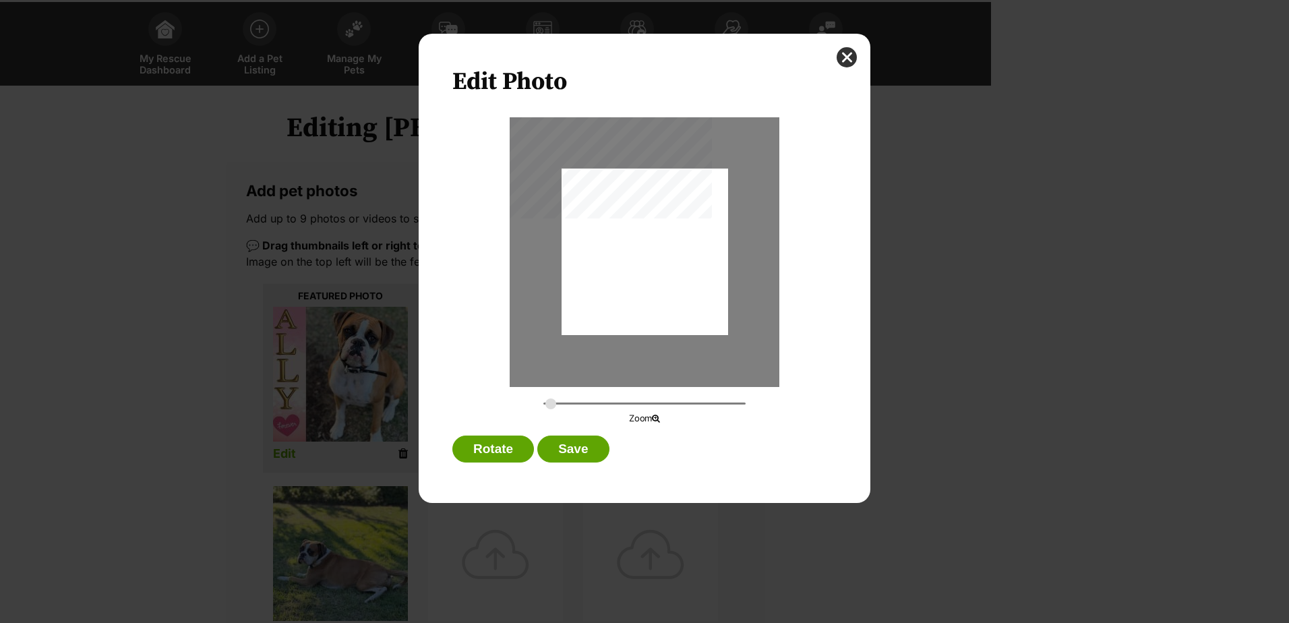
type input "0.2744"
drag, startPoint x: 655, startPoint y: 317, endPoint x: 655, endPoint y: 326, distance: 9.5
click at [655, 326] on div "Dialog Window - Close (Press escape to close)" at bounding box center [645, 261] width 167 height 222
click at [581, 455] on button "Save" at bounding box center [572, 449] width 71 height 27
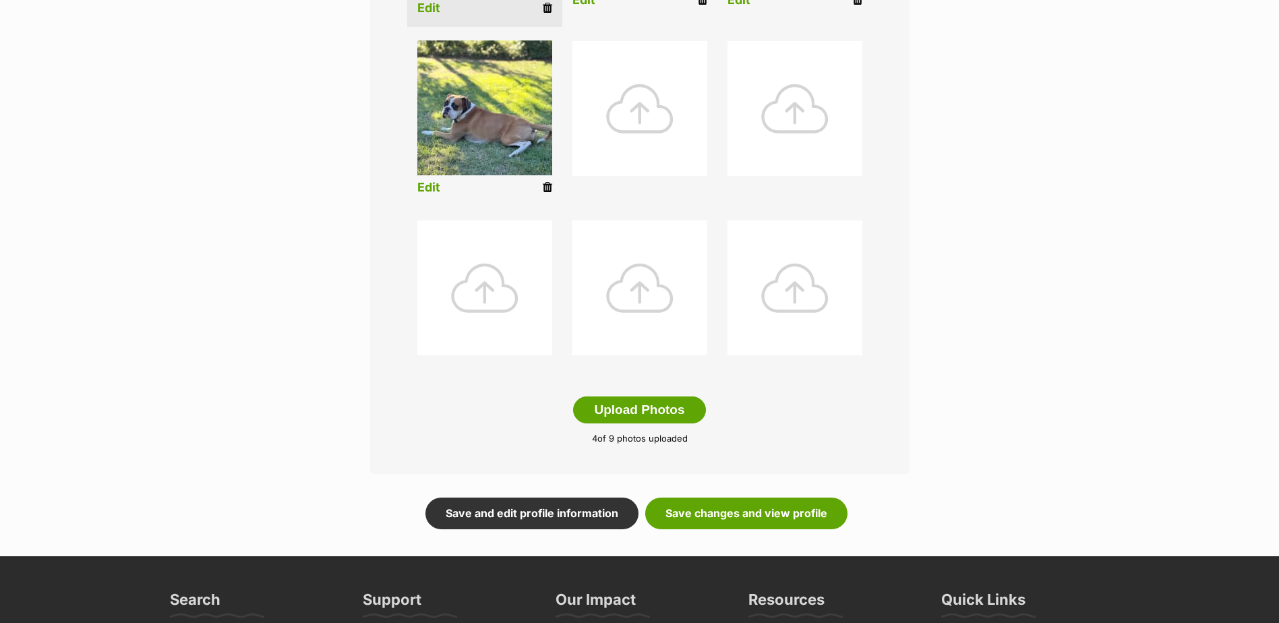
scroll to position [539, 0]
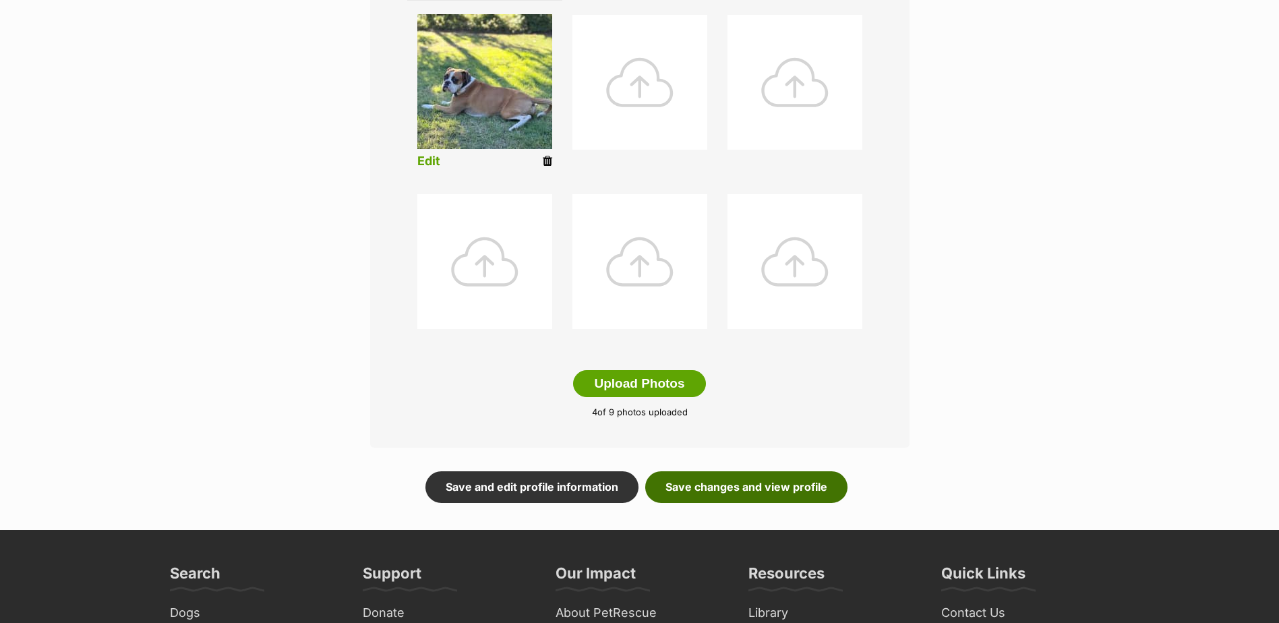
click at [722, 487] on link "Save changes and view profile" at bounding box center [746, 486] width 202 height 31
